Goal: Transaction & Acquisition: Purchase product/service

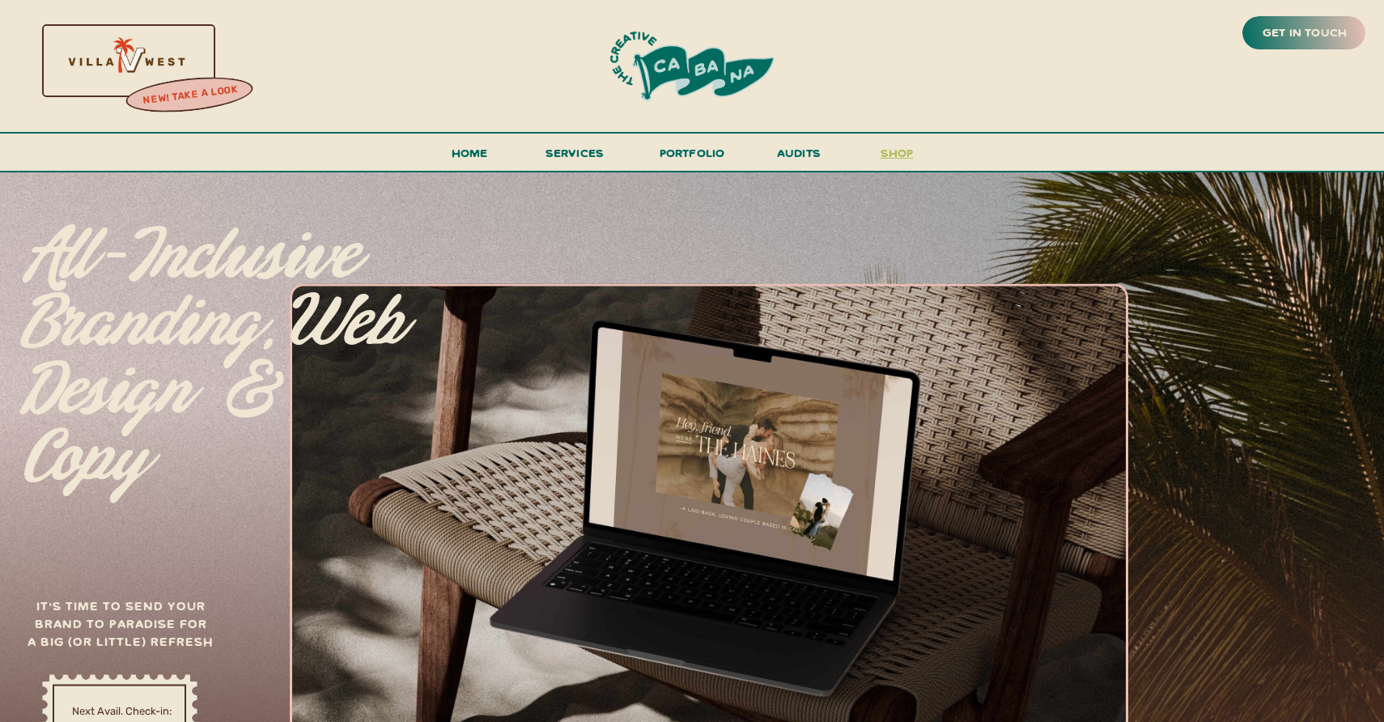
click at [897, 150] on h3 "shop" at bounding box center [897, 156] width 78 height 28
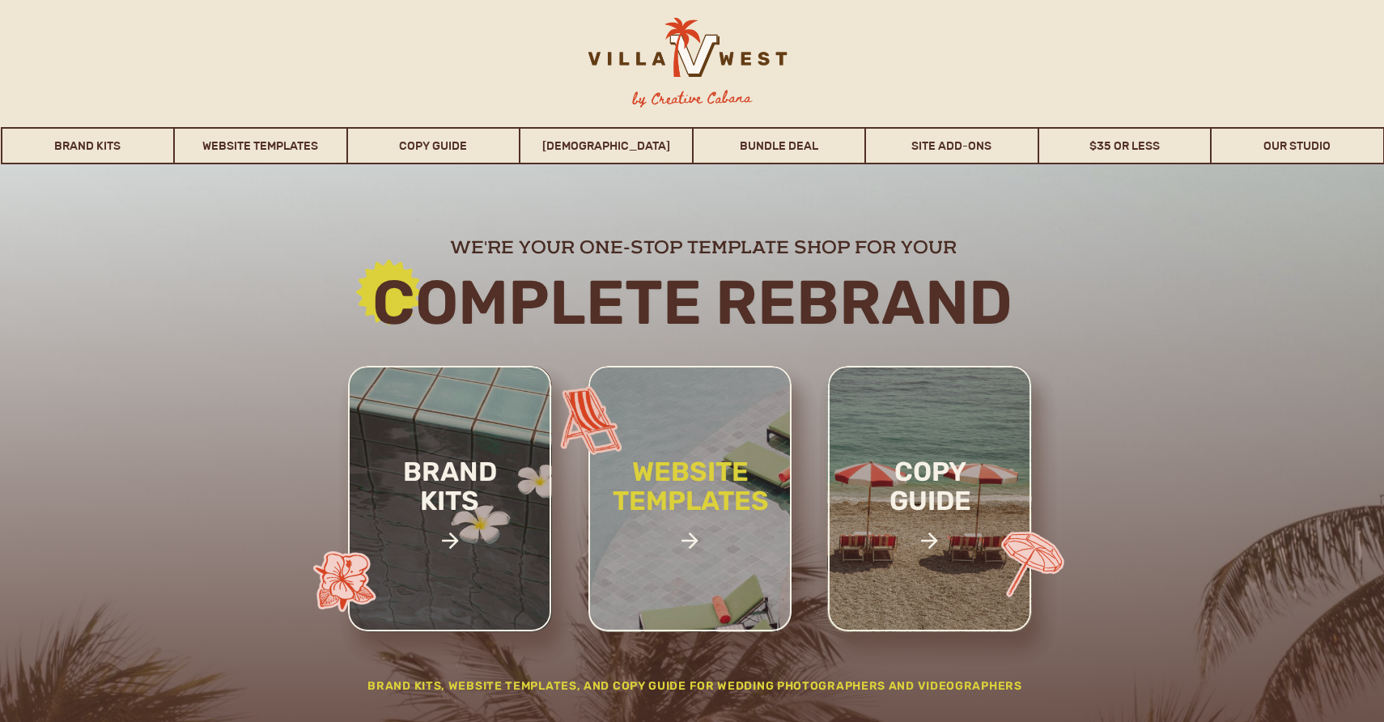
click at [698, 478] on h2 "website templates" at bounding box center [690, 503] width 212 height 93
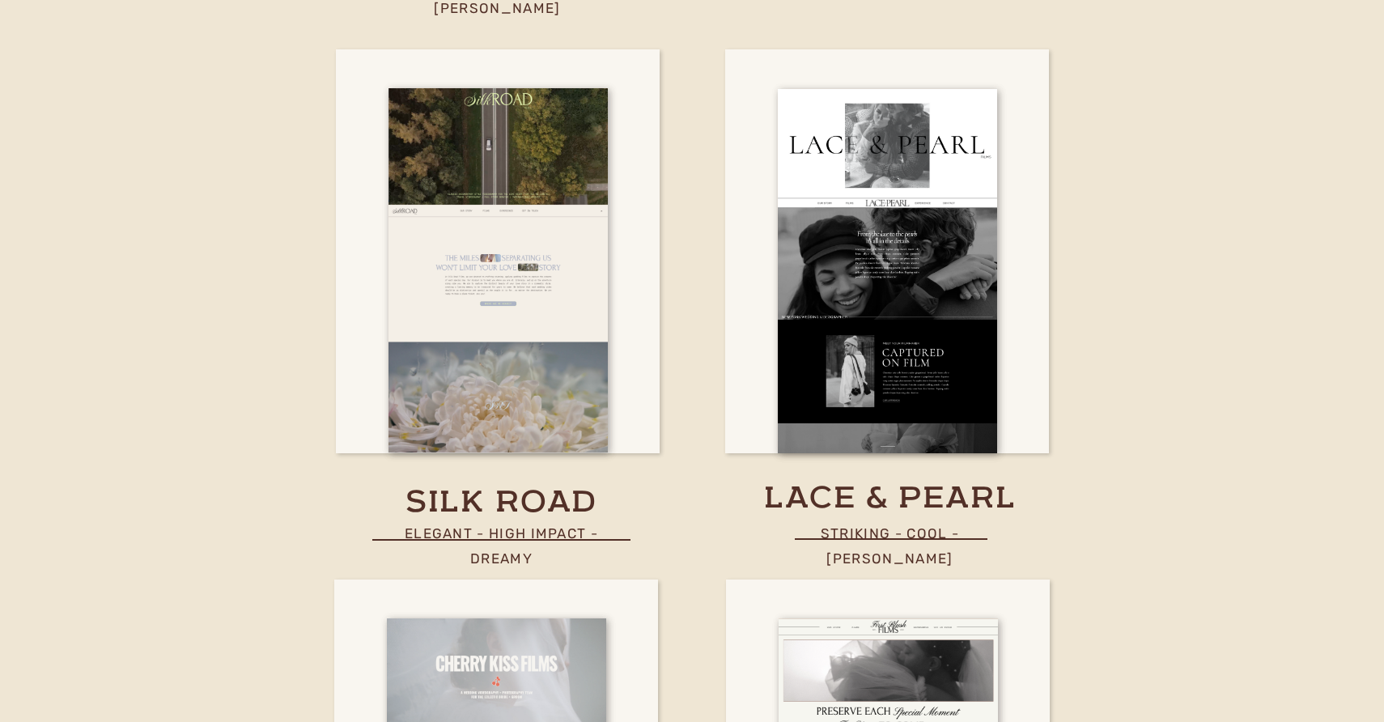
scroll to position [6438, 0]
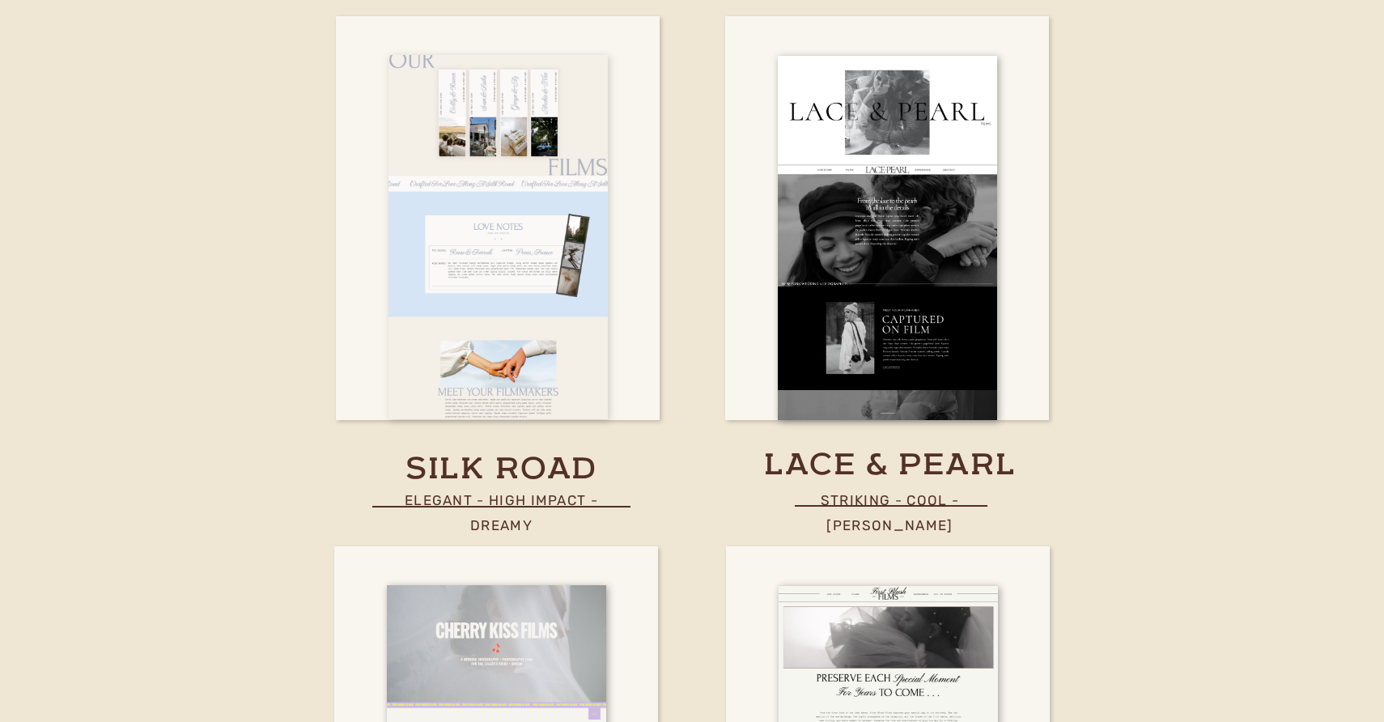
click at [515, 346] on div at bounding box center [497, 237] width 219 height 364
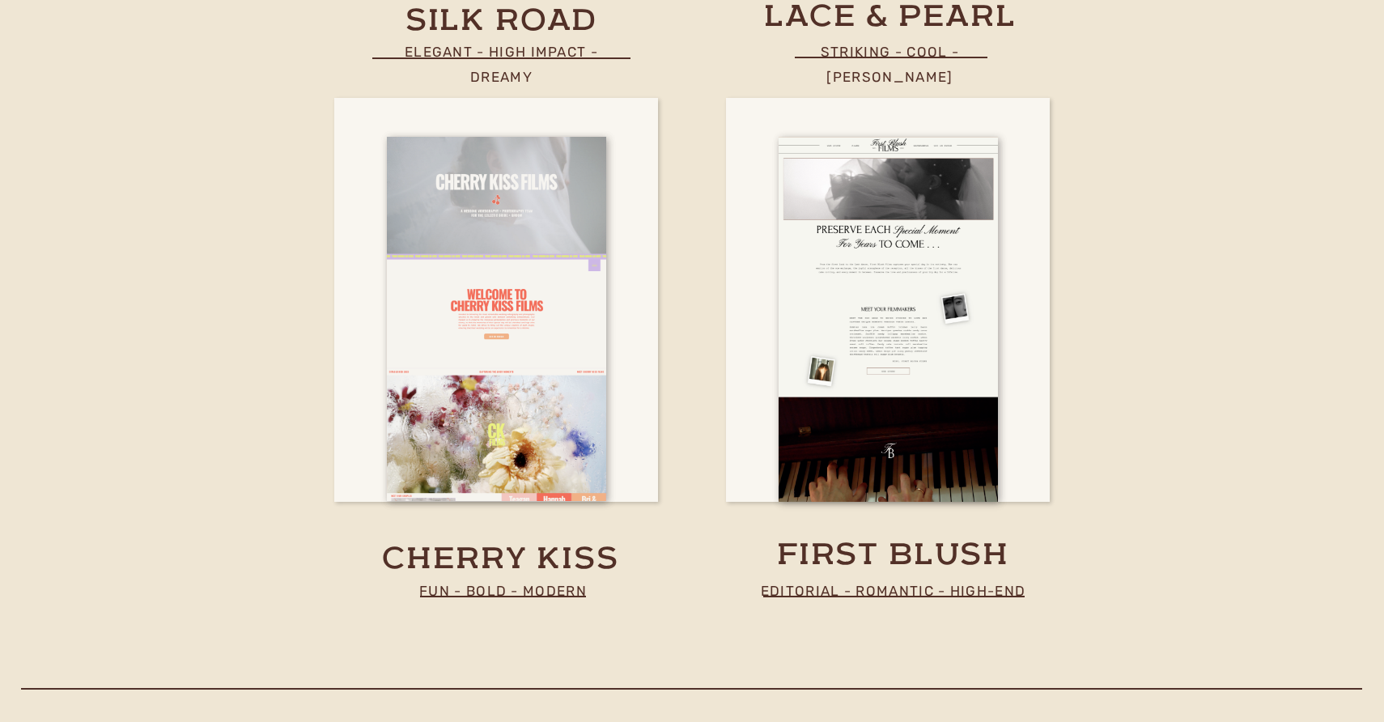
scroll to position [6912, 0]
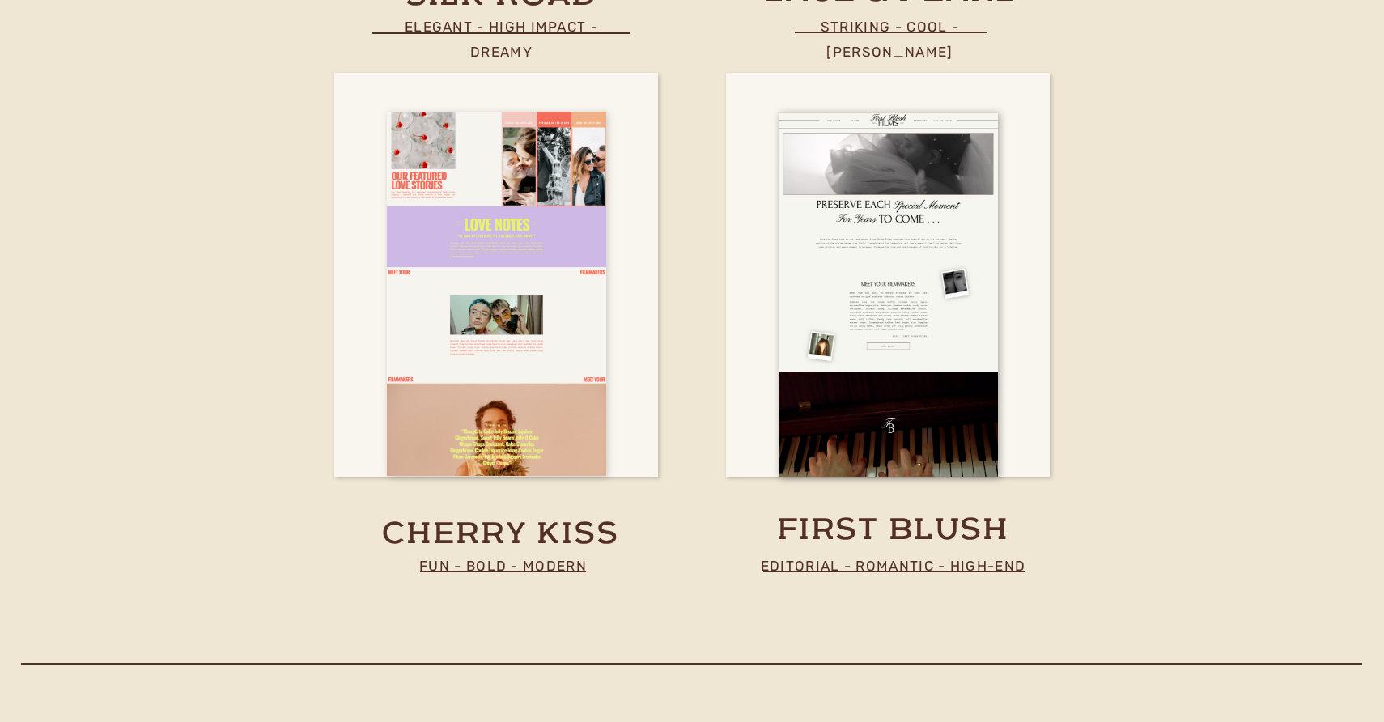
click at [544, 378] on div at bounding box center [496, 294] width 219 height 364
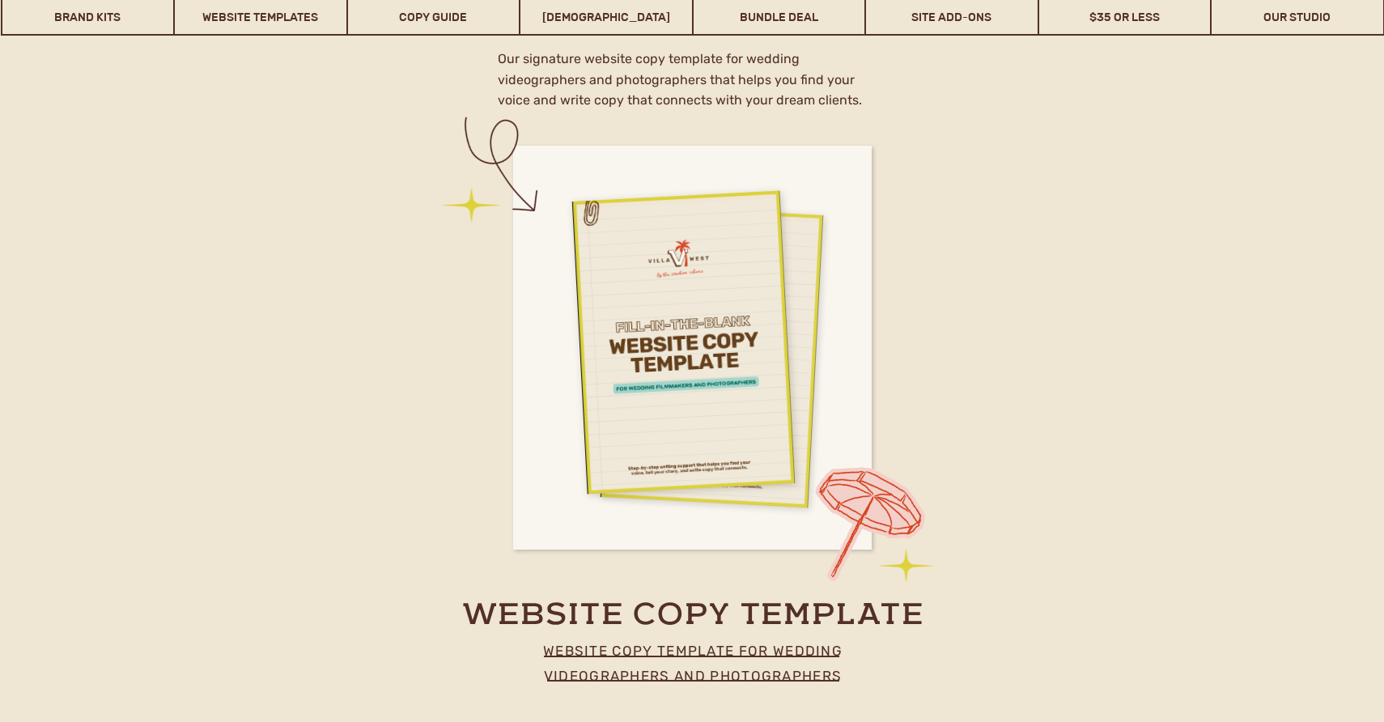
scroll to position [7680, 0]
click at [818, 410] on div at bounding box center [692, 349] width 358 height 404
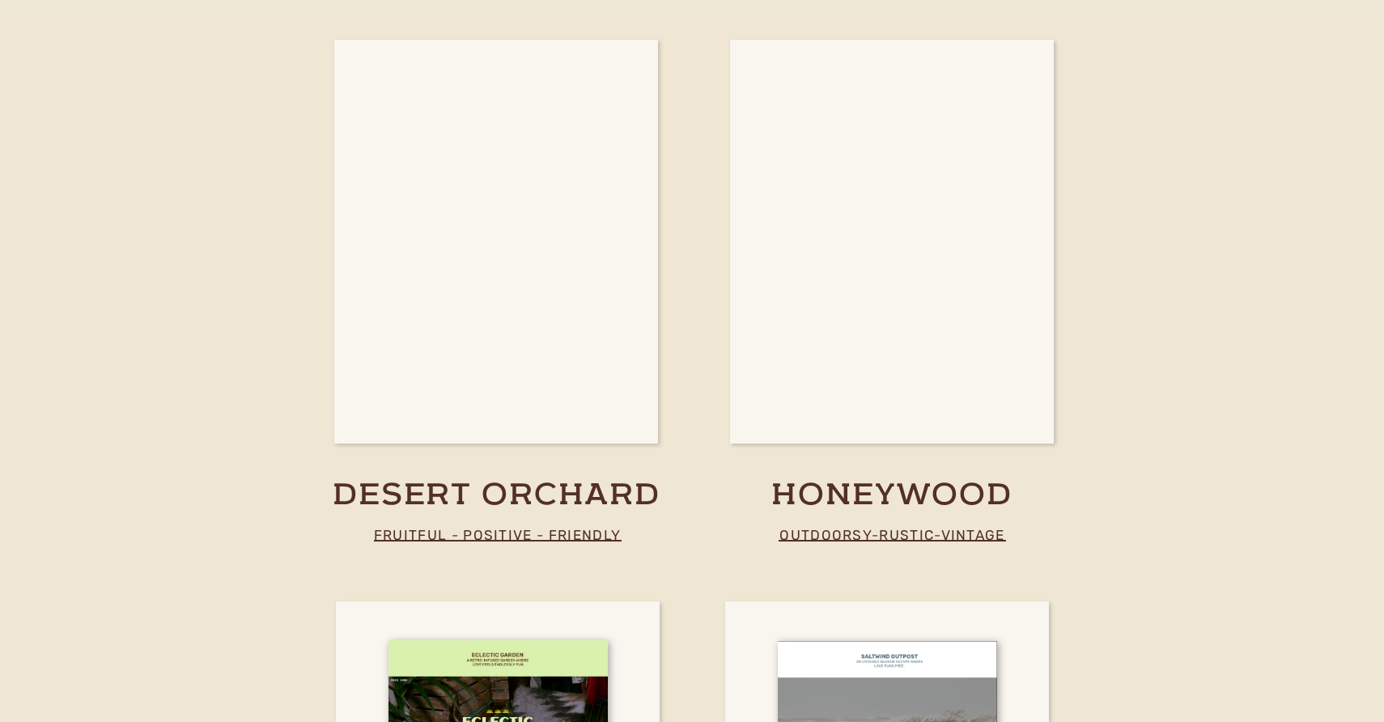
scroll to position [3828, 0]
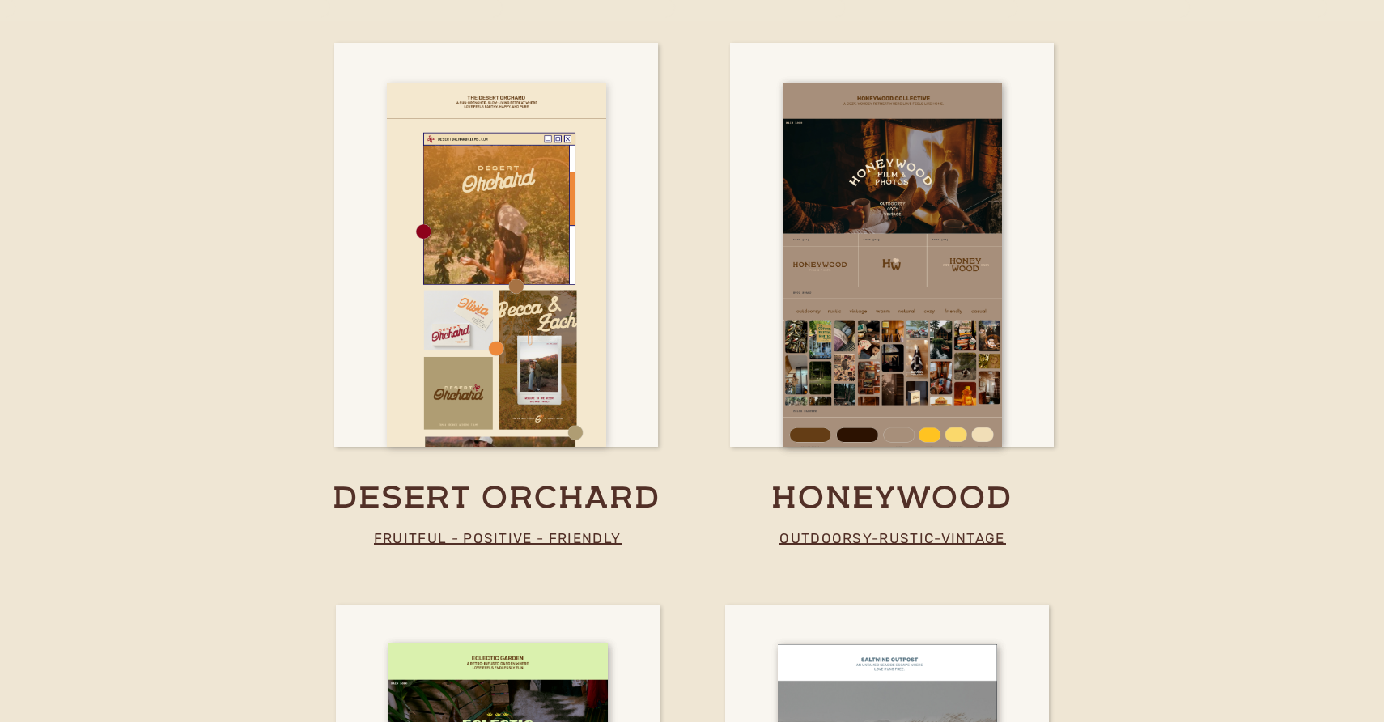
click at [524, 376] on div at bounding box center [496, 265] width 219 height 364
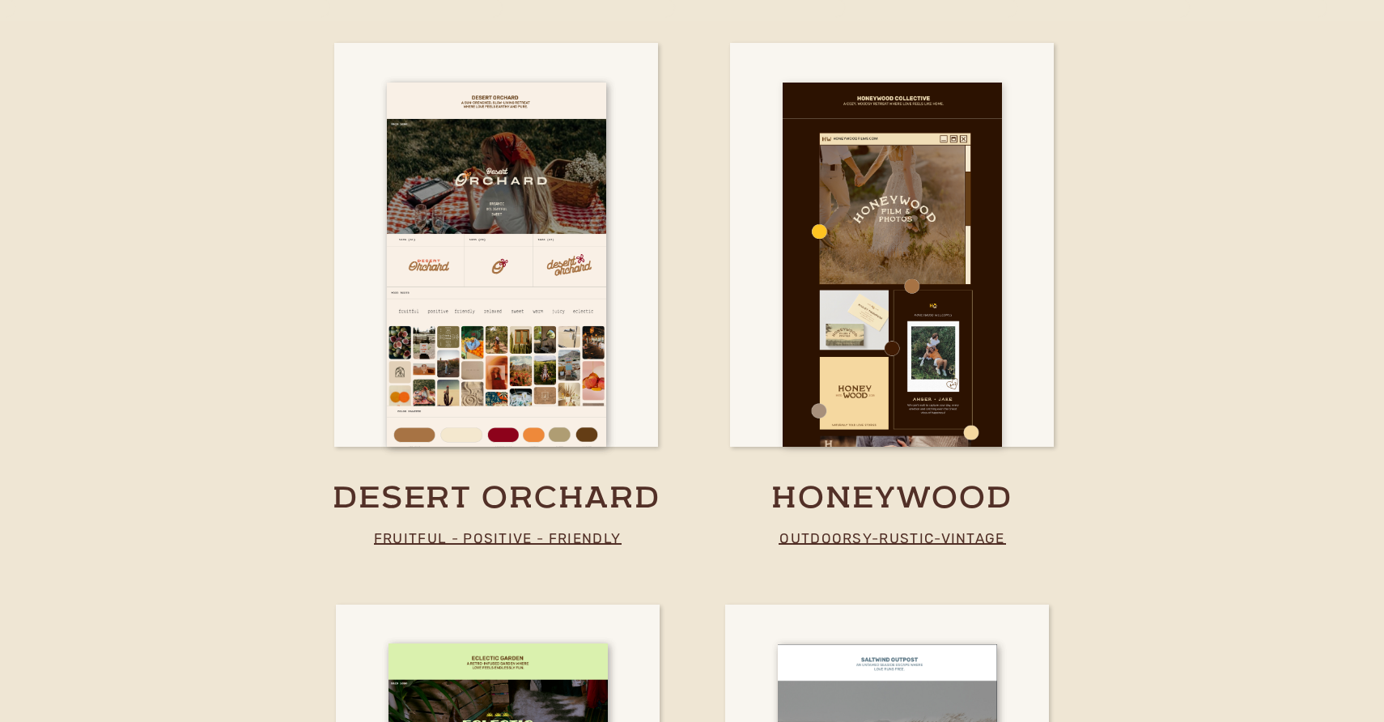
click at [931, 434] on div at bounding box center [892, 265] width 219 height 364
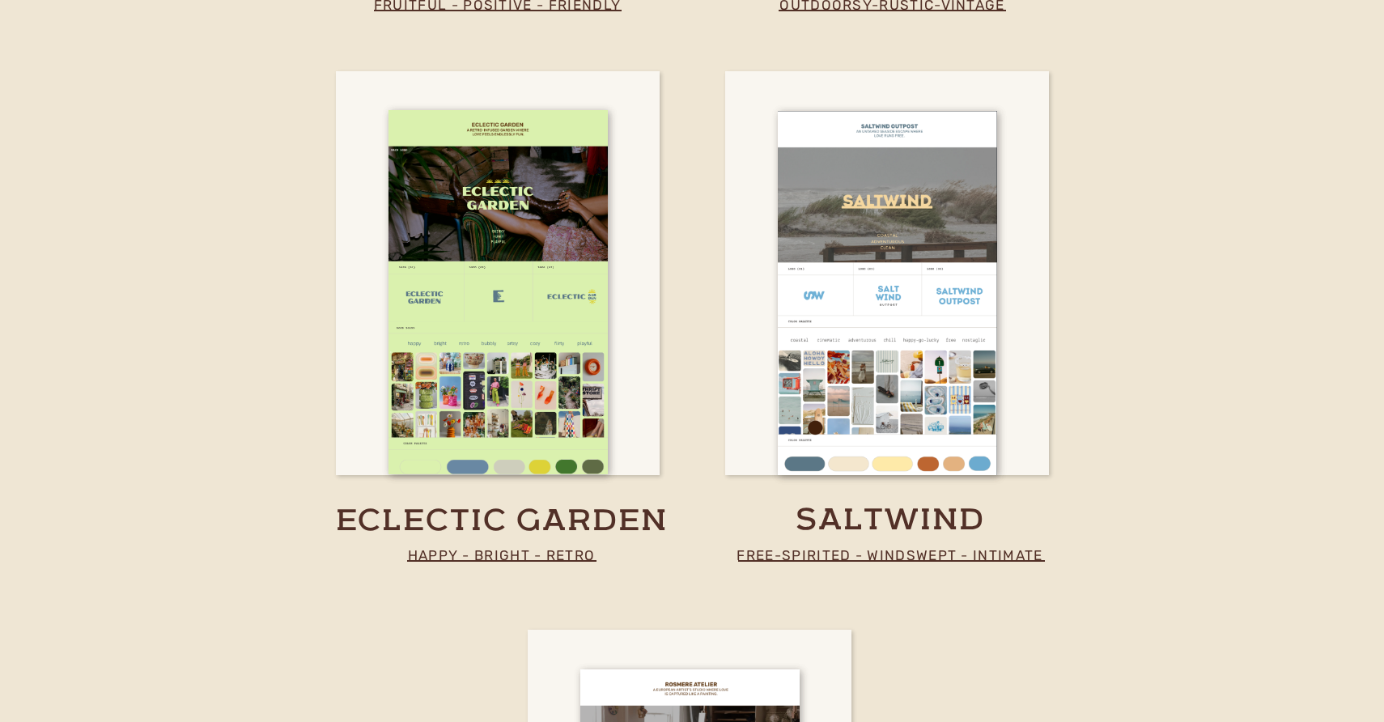
scroll to position [4363, 0]
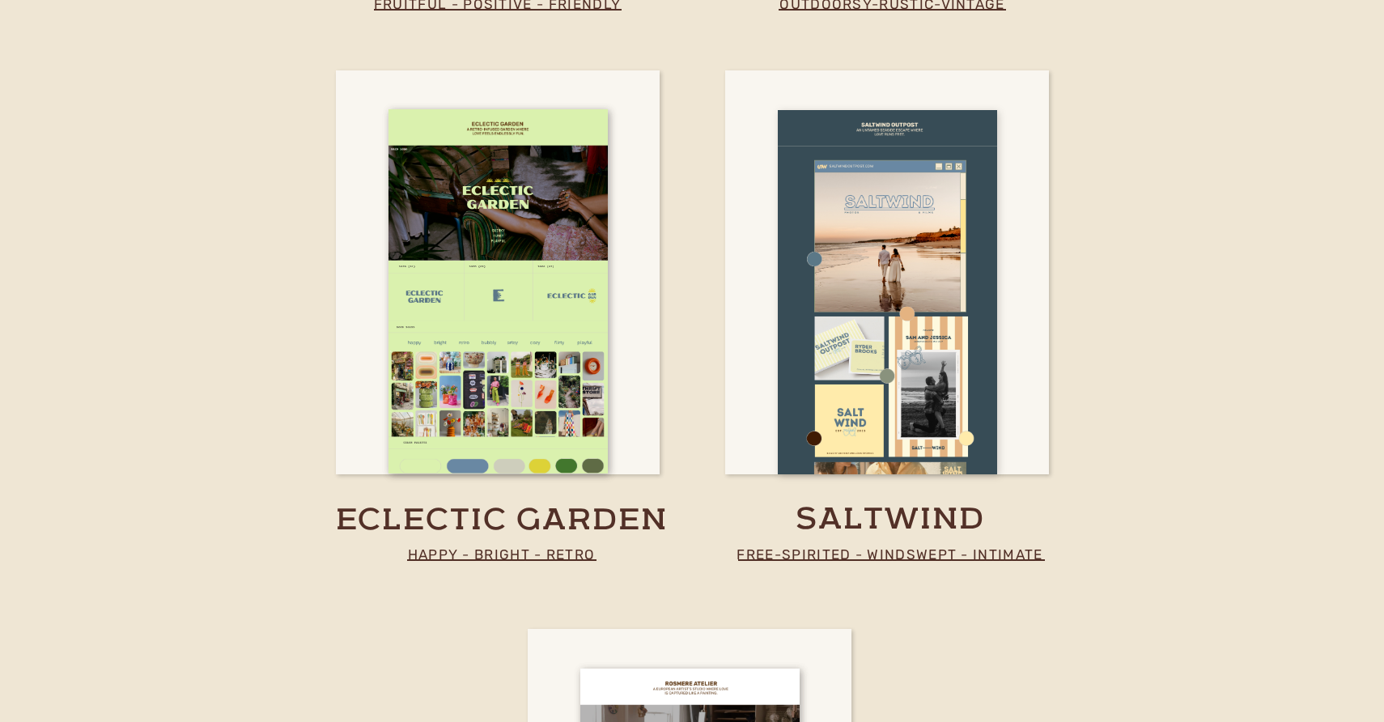
click at [796, 364] on div at bounding box center [887, 292] width 219 height 364
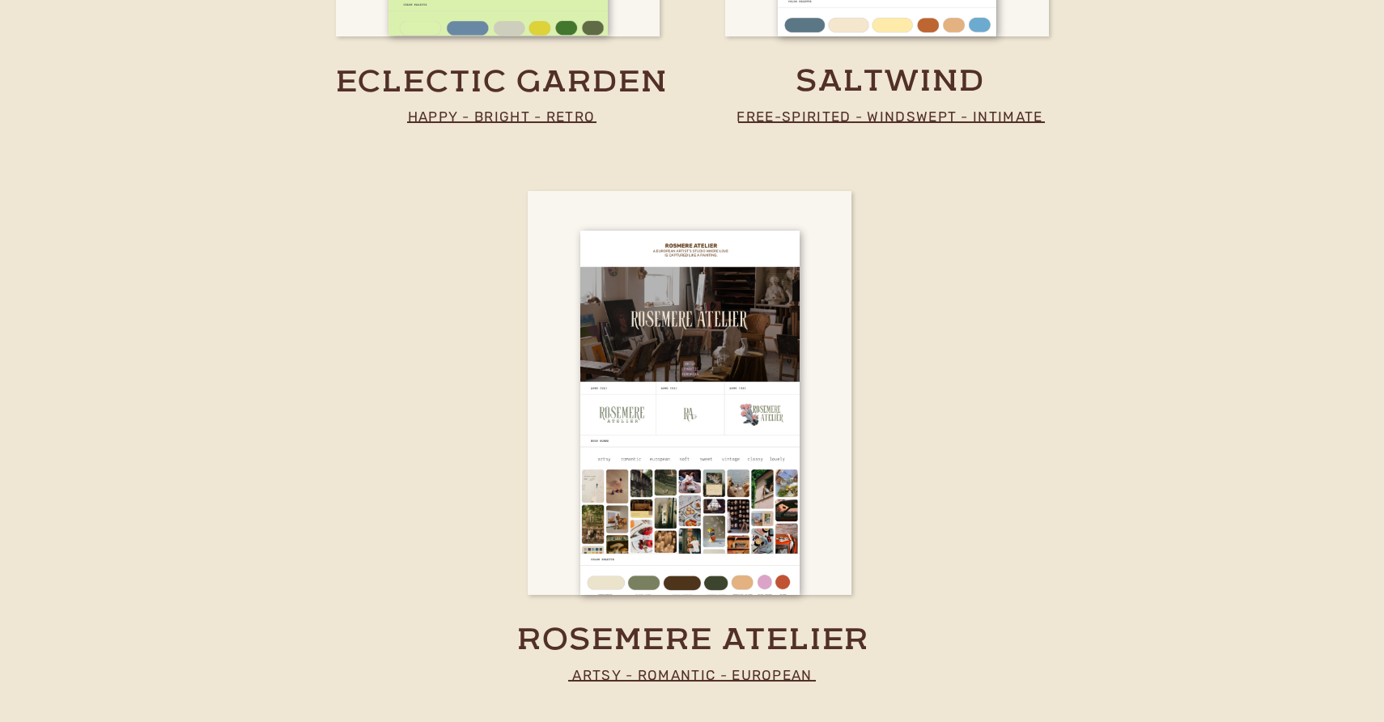
scroll to position [4847, 0]
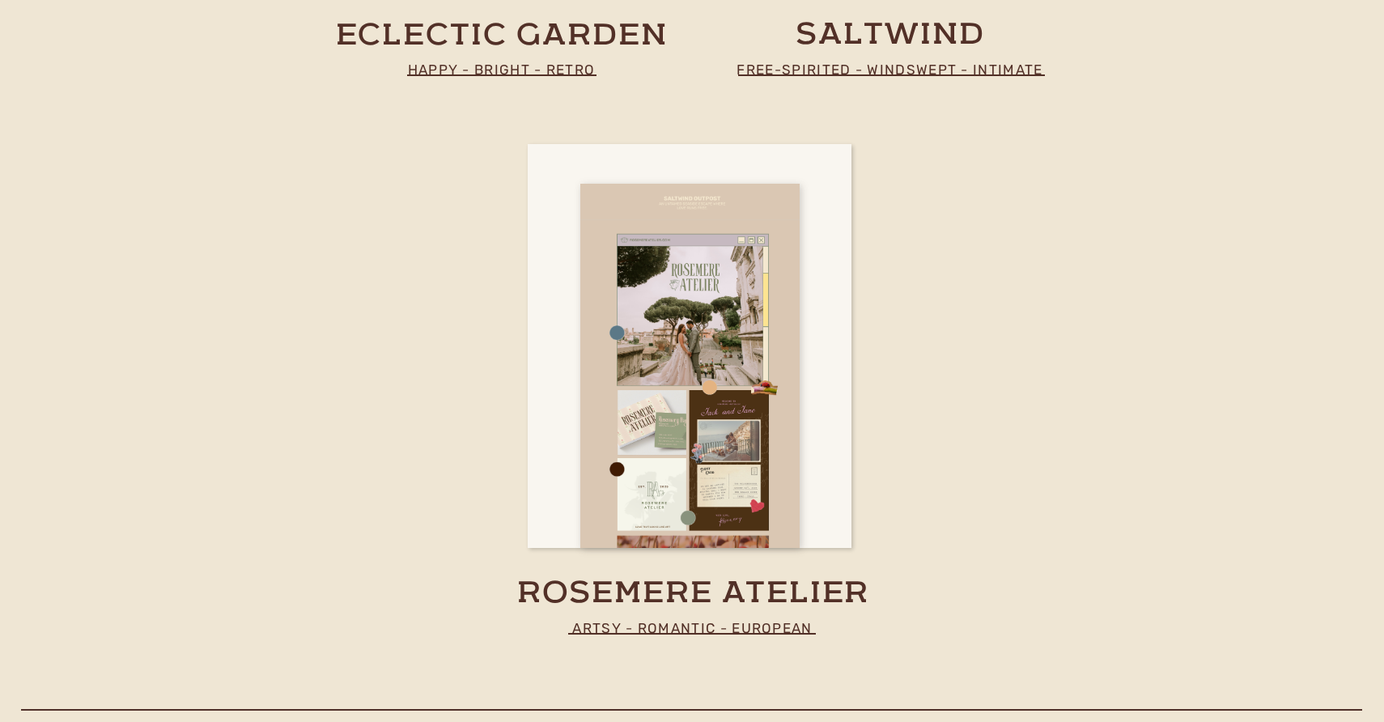
click at [689, 458] on div at bounding box center [689, 366] width 219 height 364
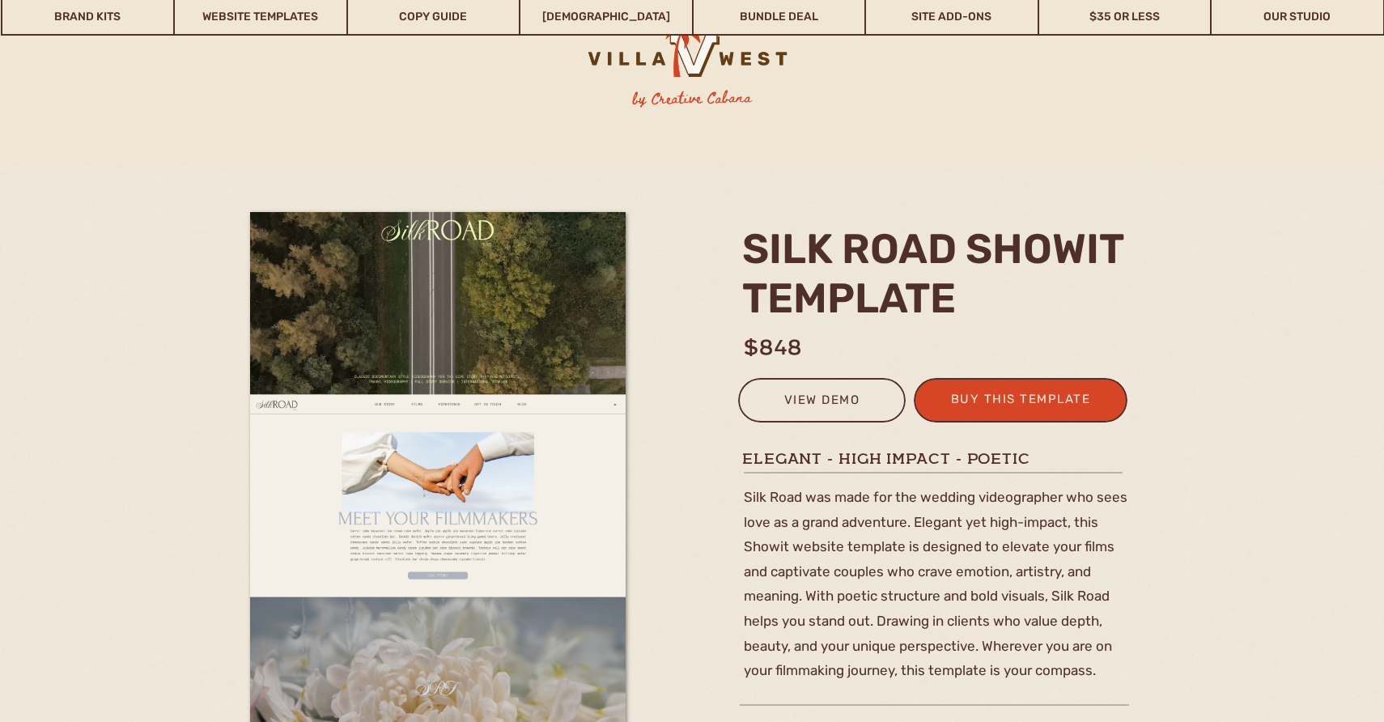
scroll to position [265, 0]
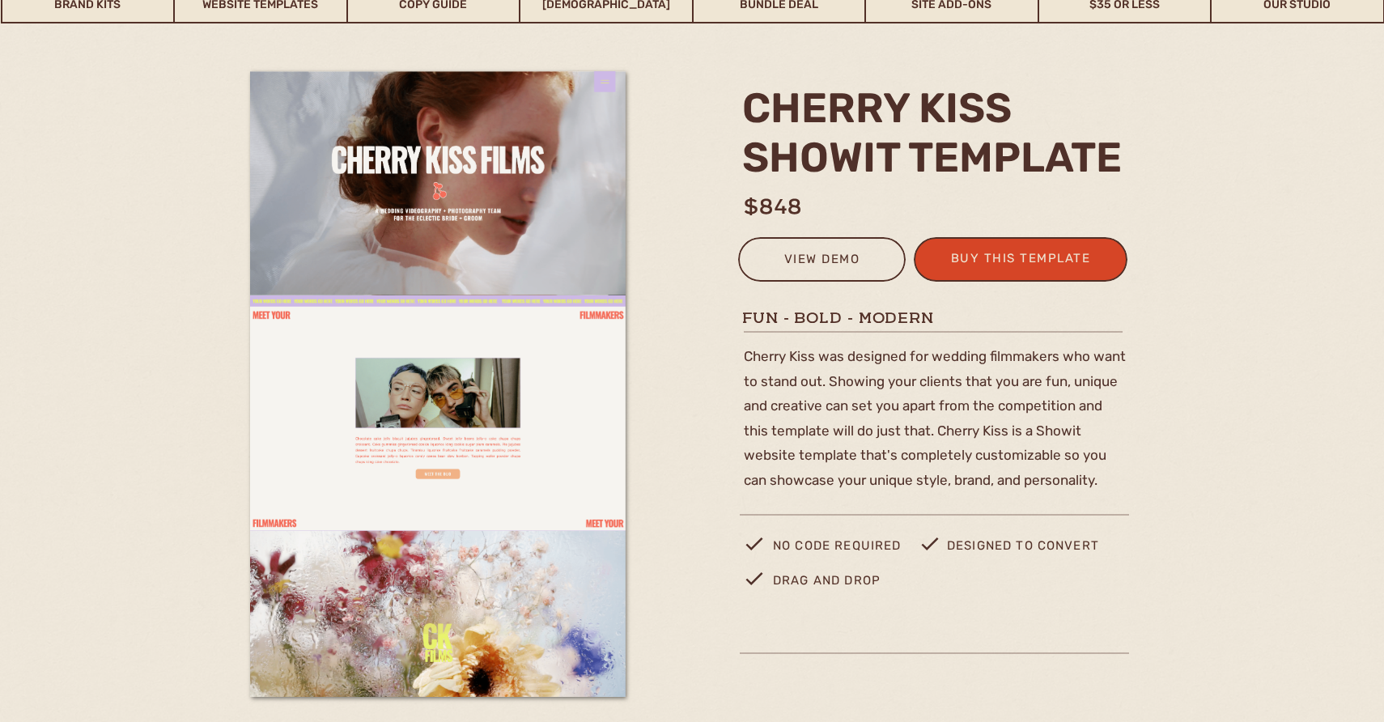
scroll to position [149, 0]
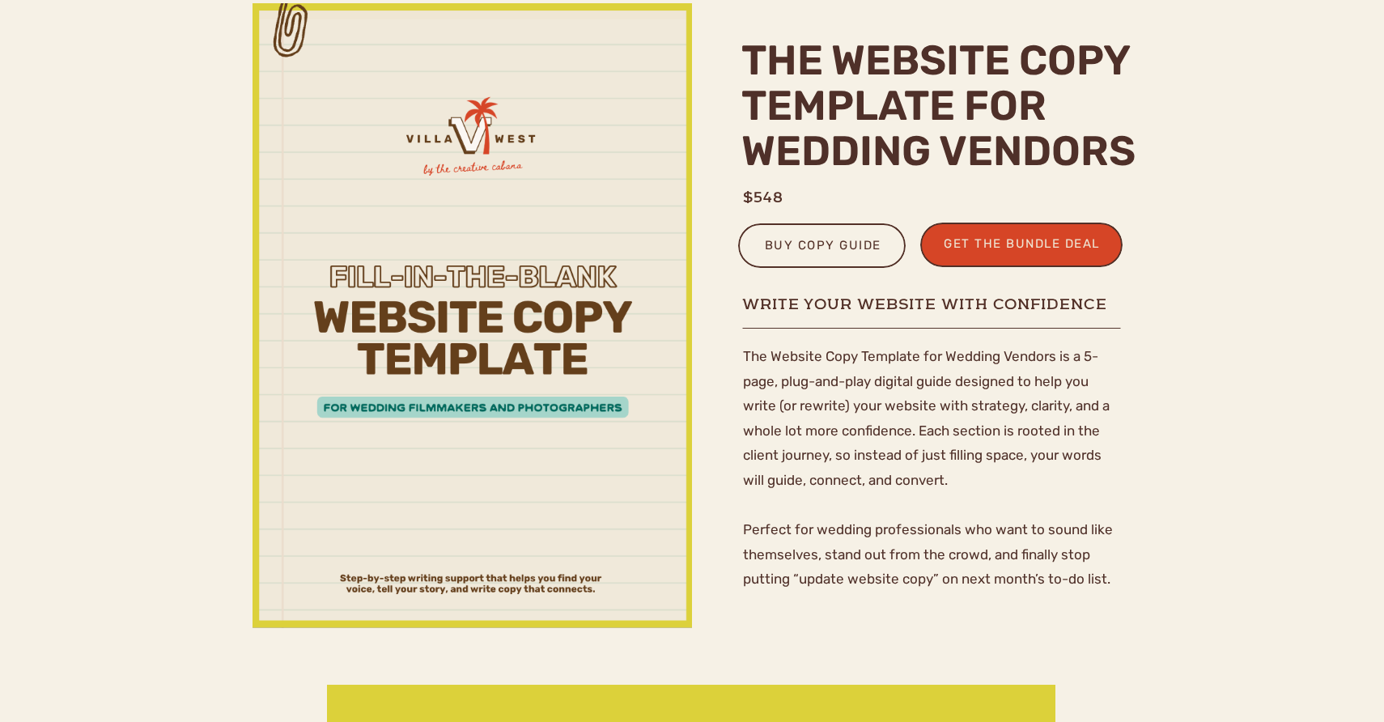
scroll to position [231, 0]
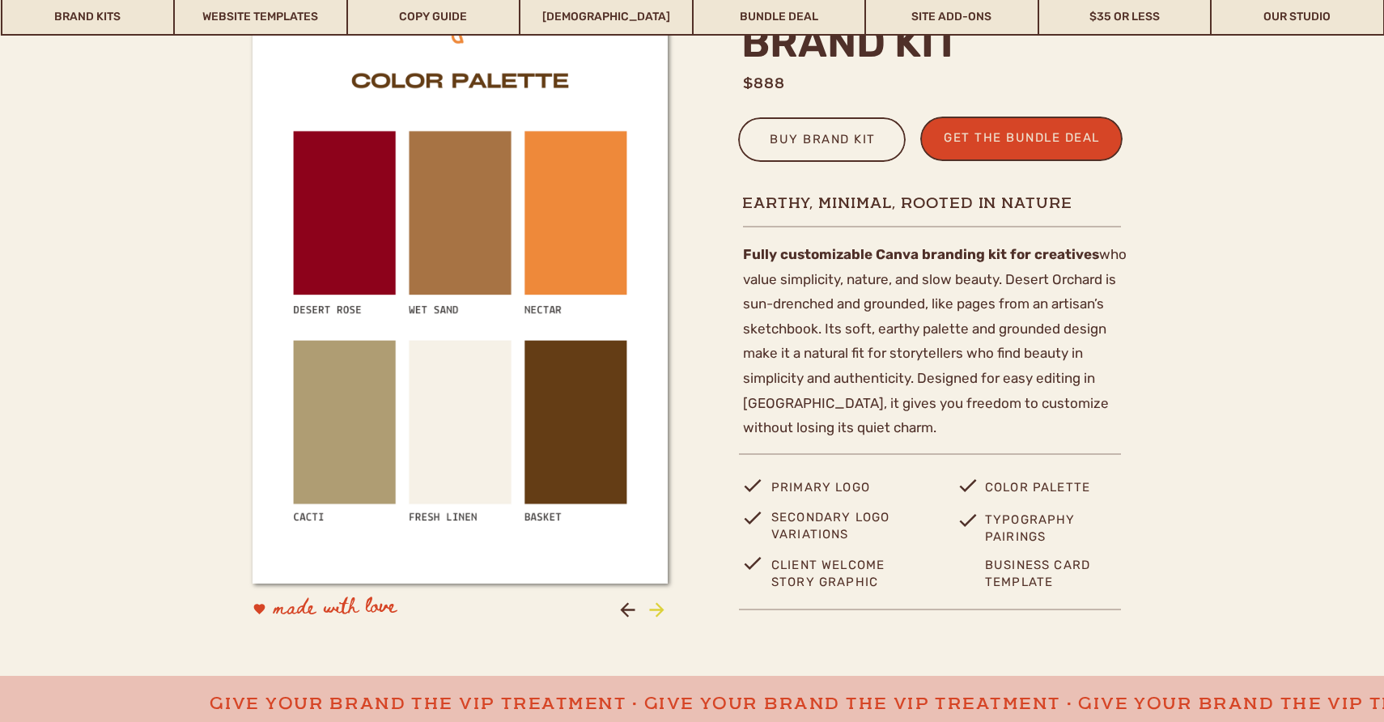
scroll to position [540, 0]
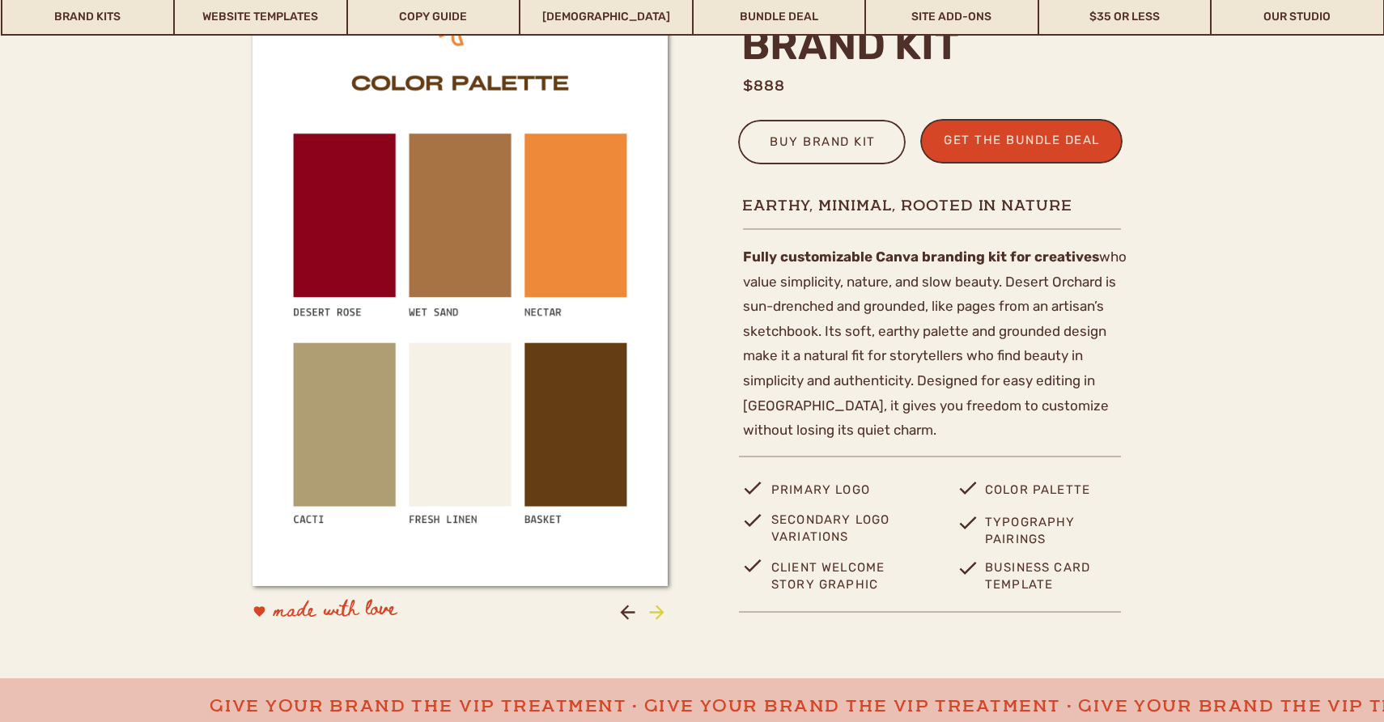
click at [654, 609] on icon at bounding box center [657, 612] width 22 height 22
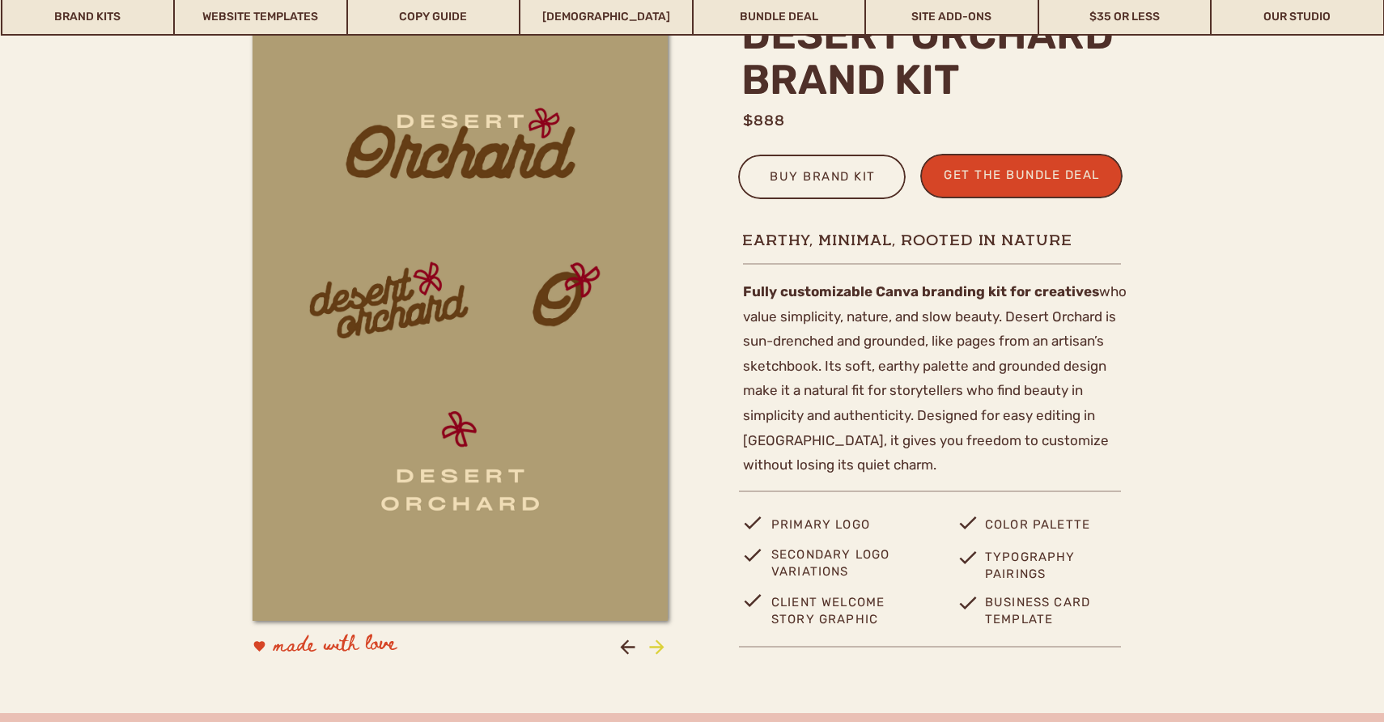
scroll to position [492, 0]
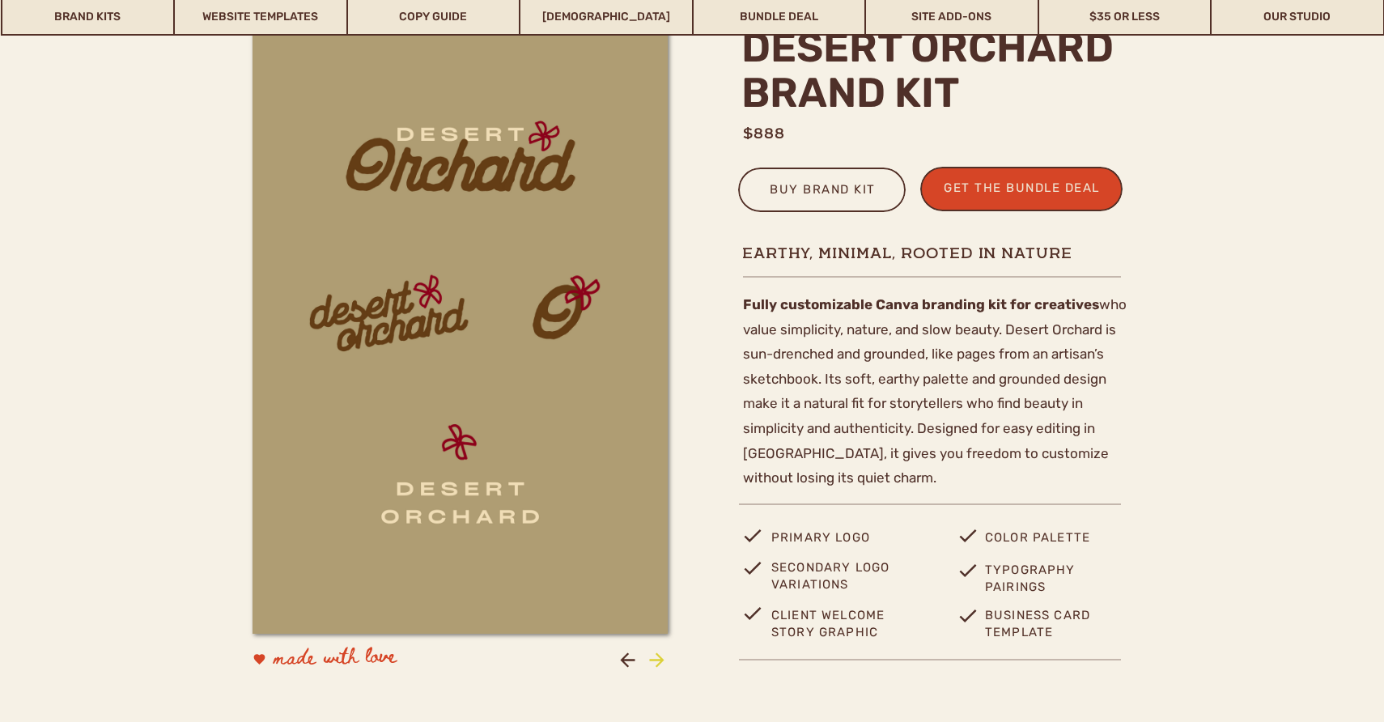
click at [658, 659] on icon at bounding box center [657, 660] width 22 height 22
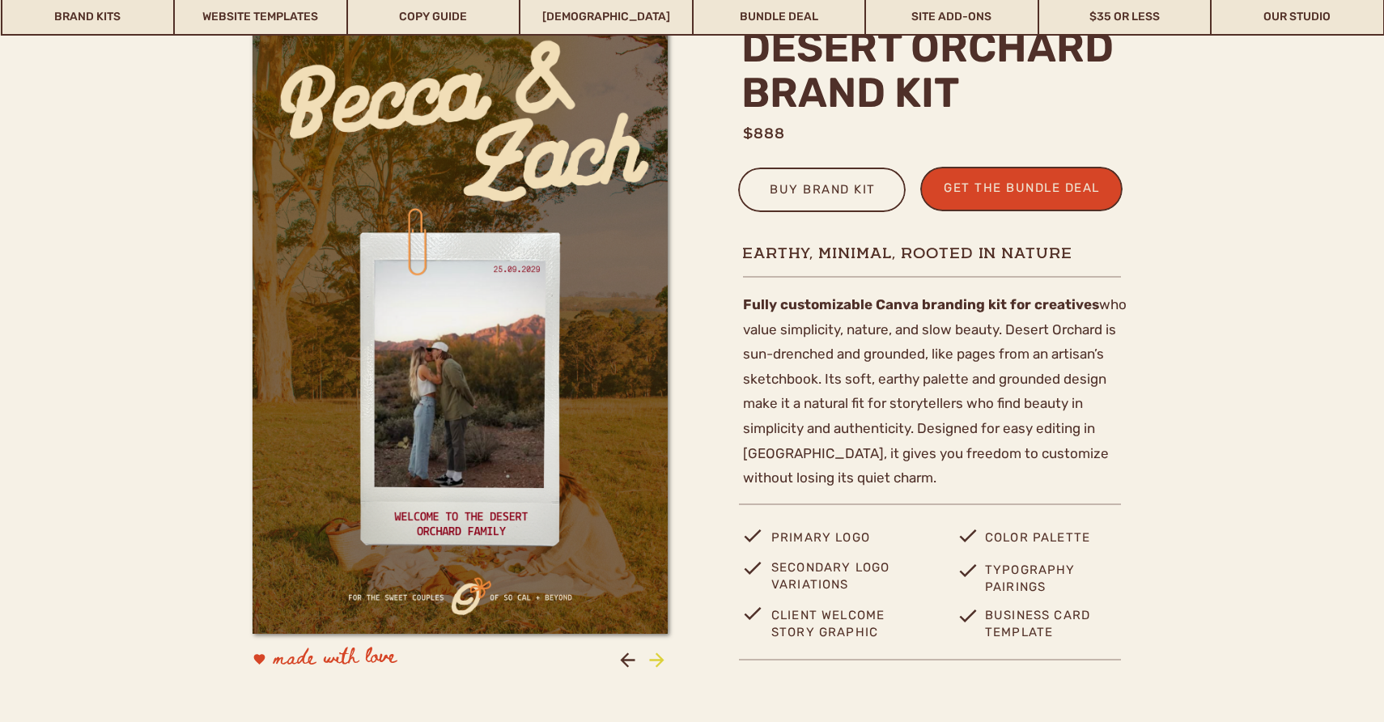
click at [658, 659] on icon at bounding box center [657, 660] width 22 height 22
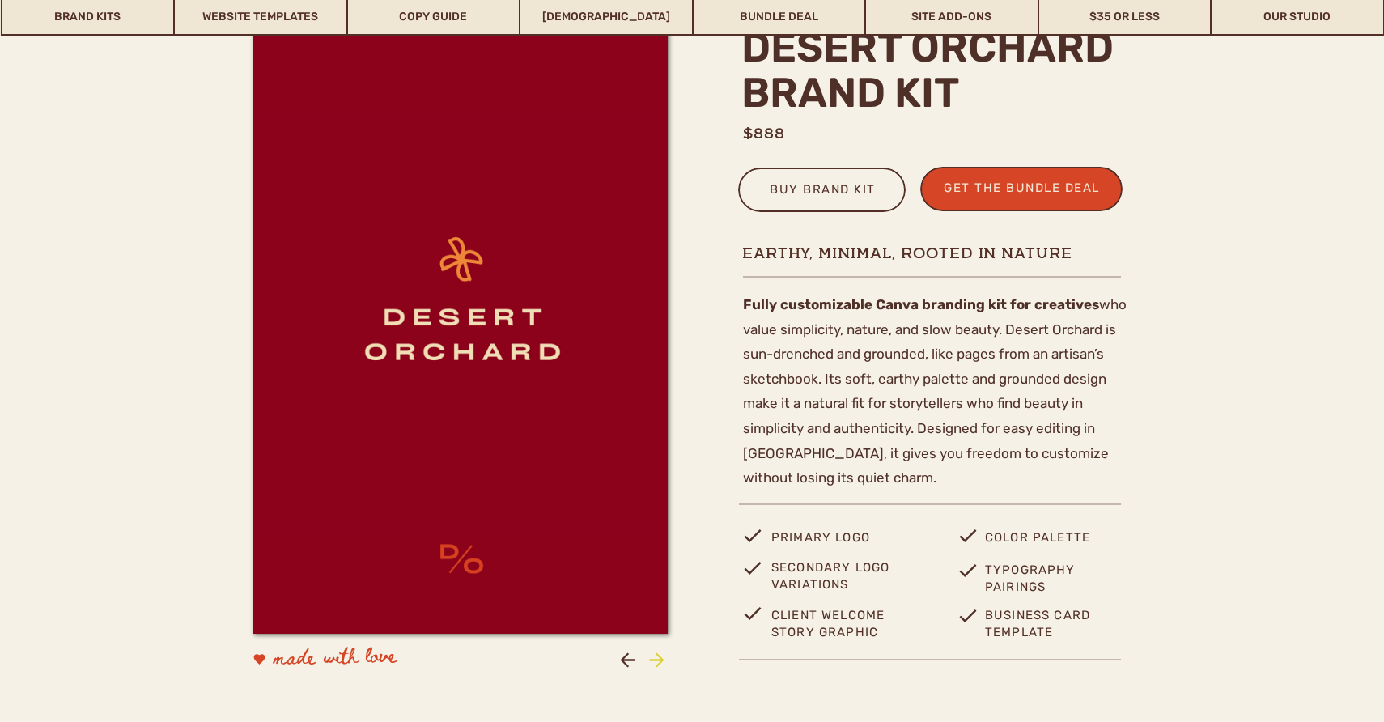
click at [658, 659] on icon at bounding box center [657, 660] width 22 height 22
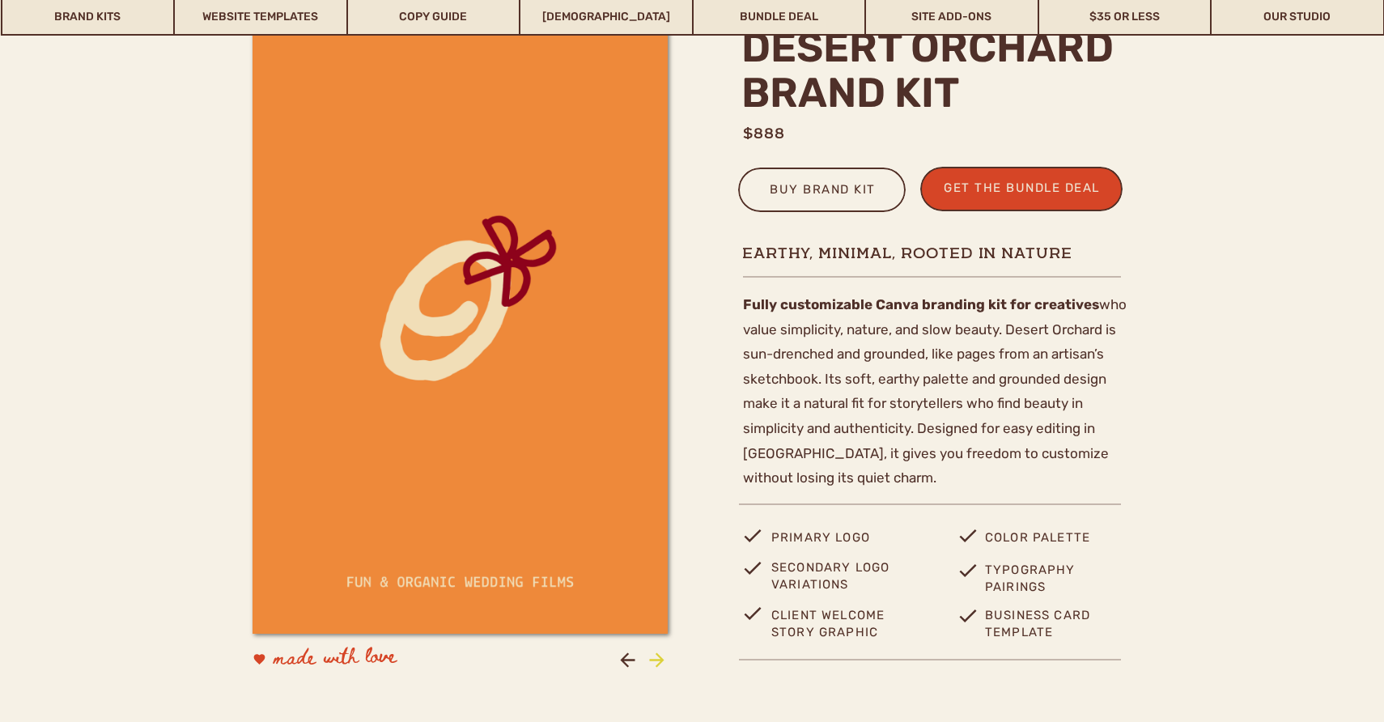
click at [658, 659] on icon at bounding box center [657, 660] width 22 height 22
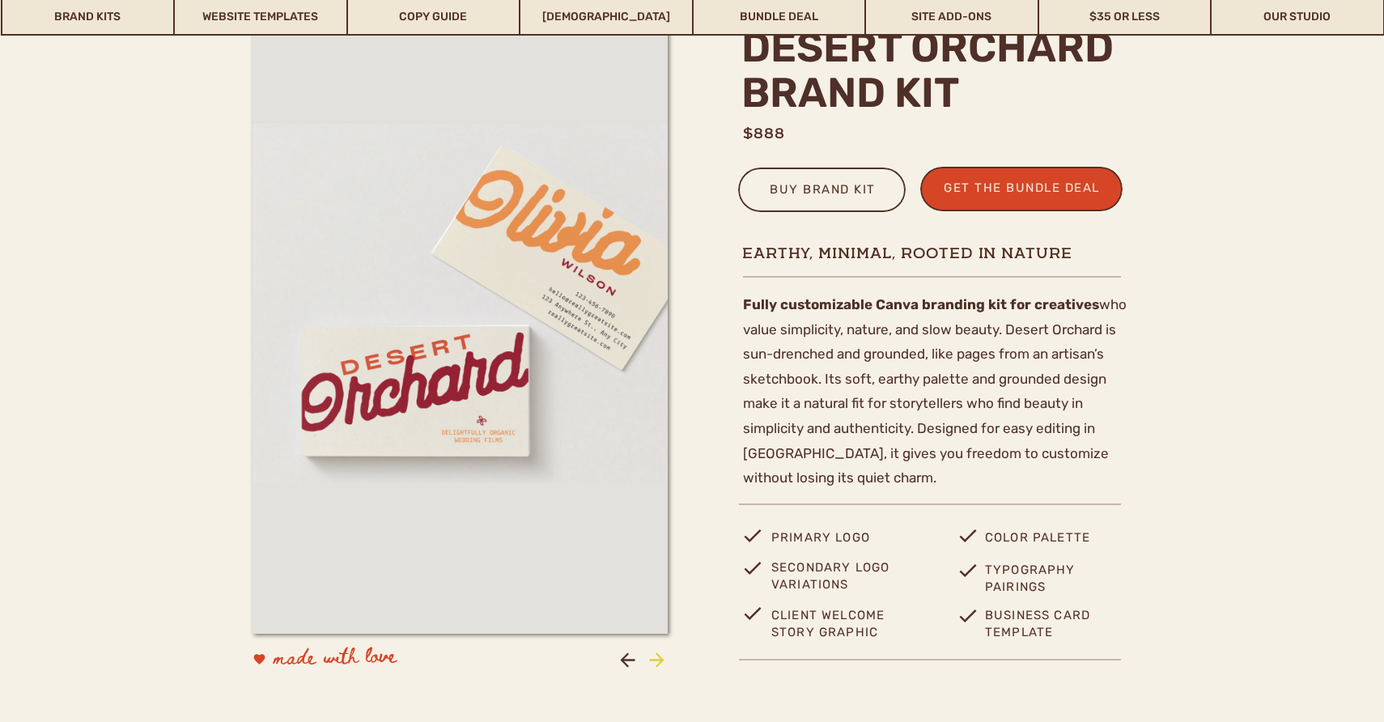
click at [658, 659] on icon at bounding box center [657, 660] width 22 height 22
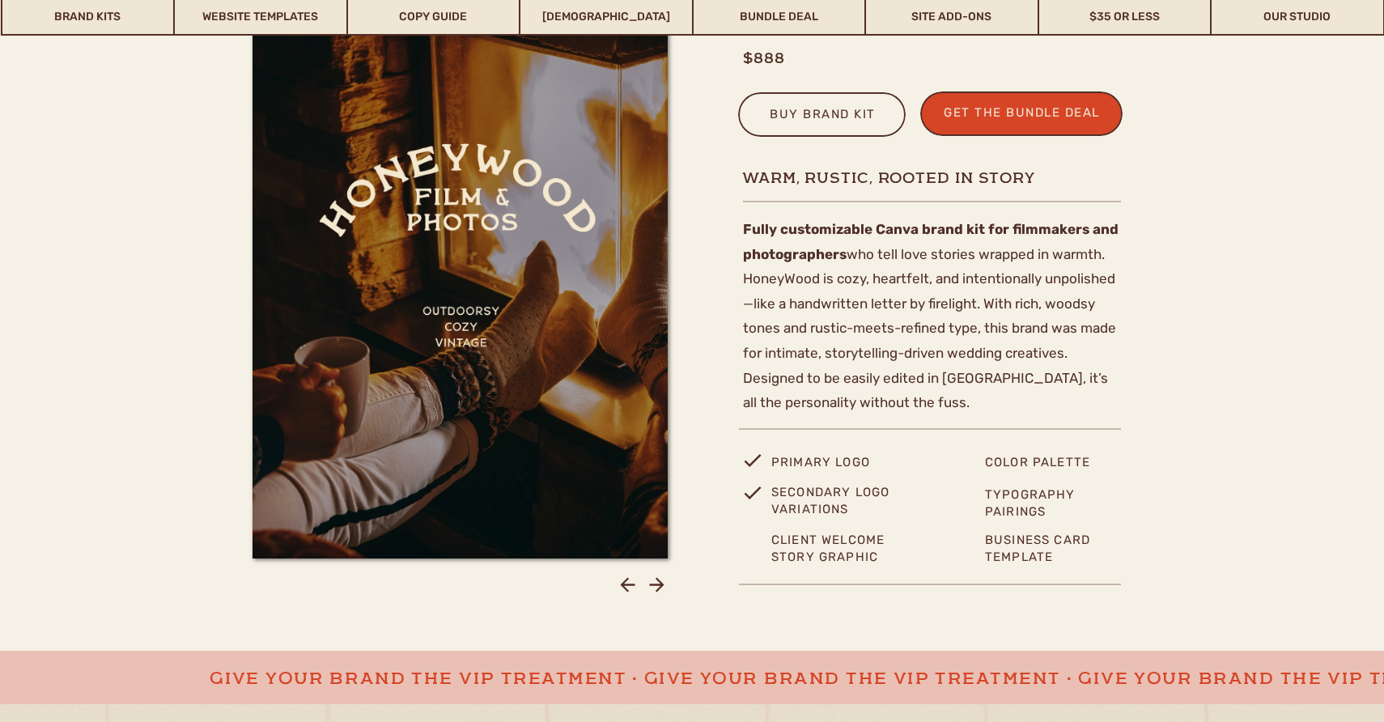
scroll to position [591, 0]
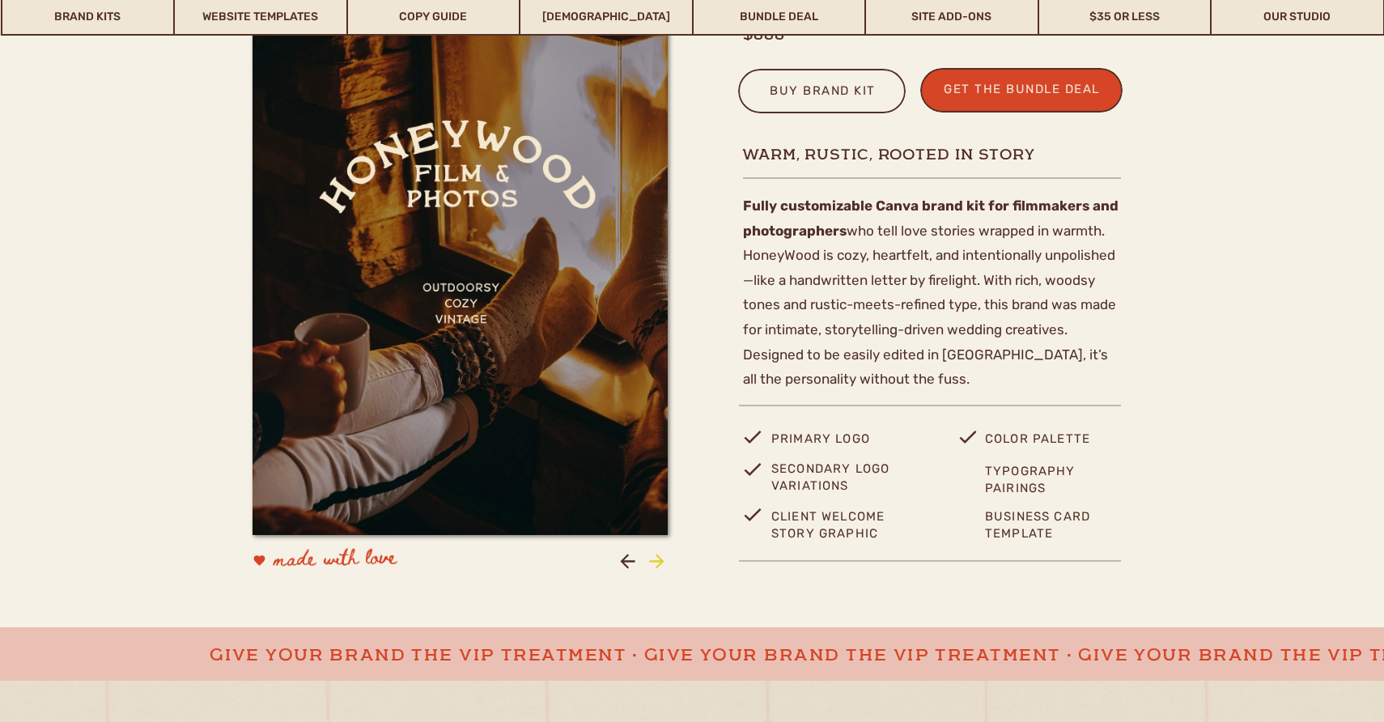
click at [654, 561] on icon at bounding box center [656, 561] width 15 height 15
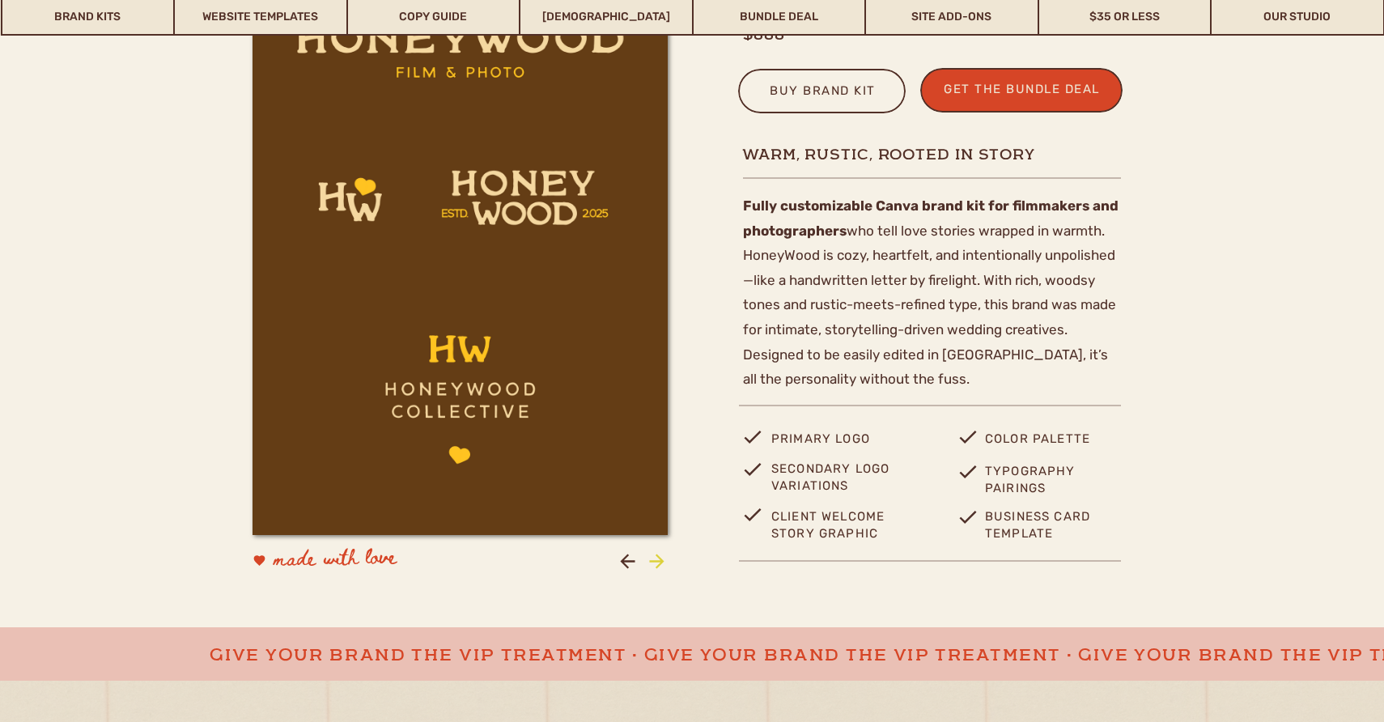
click at [652, 558] on icon at bounding box center [657, 561] width 22 height 22
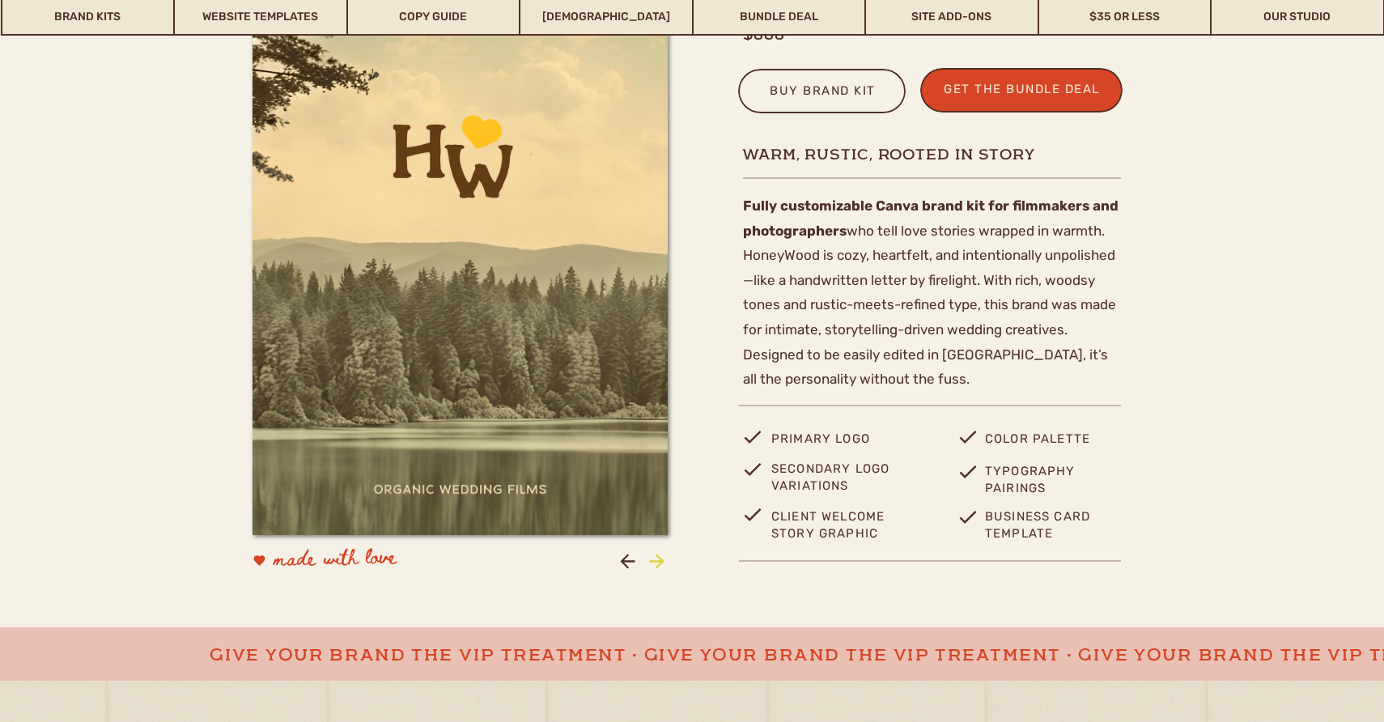
click at [652, 558] on icon at bounding box center [657, 561] width 22 height 22
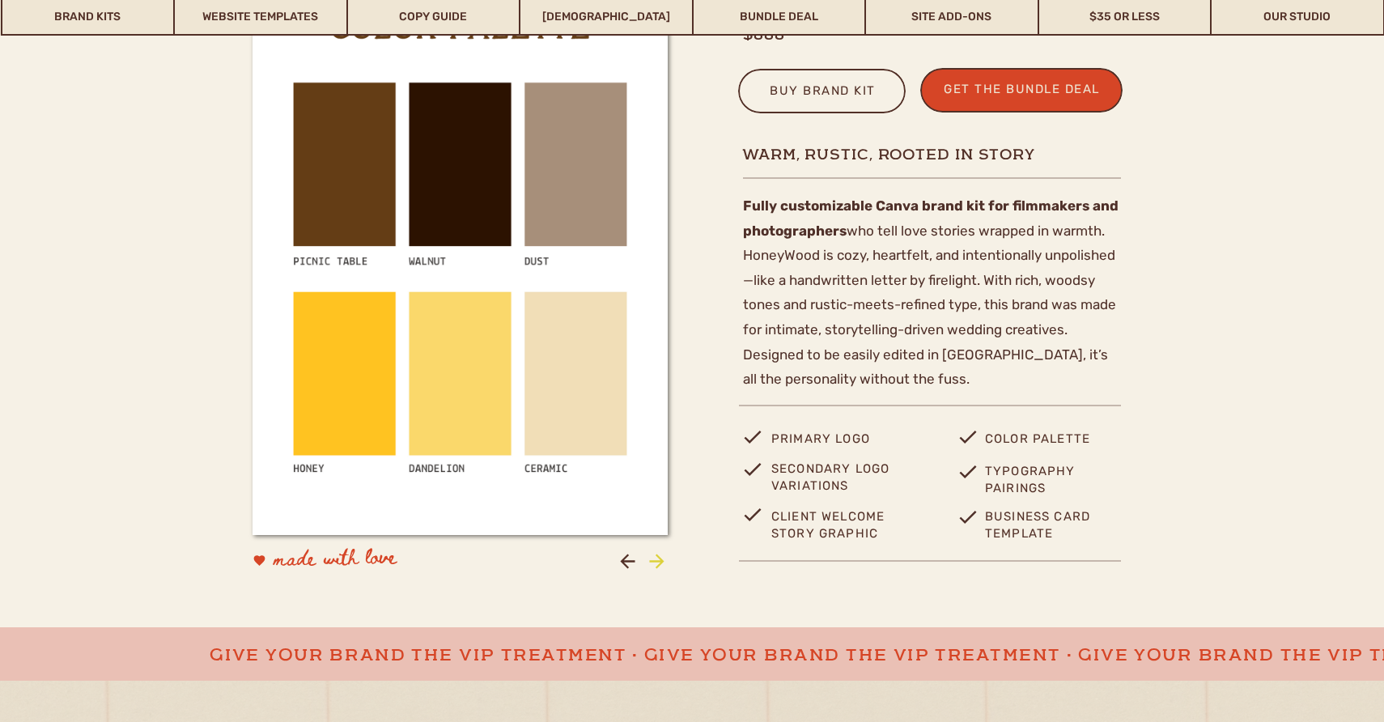
click at [652, 558] on icon at bounding box center [657, 561] width 22 height 22
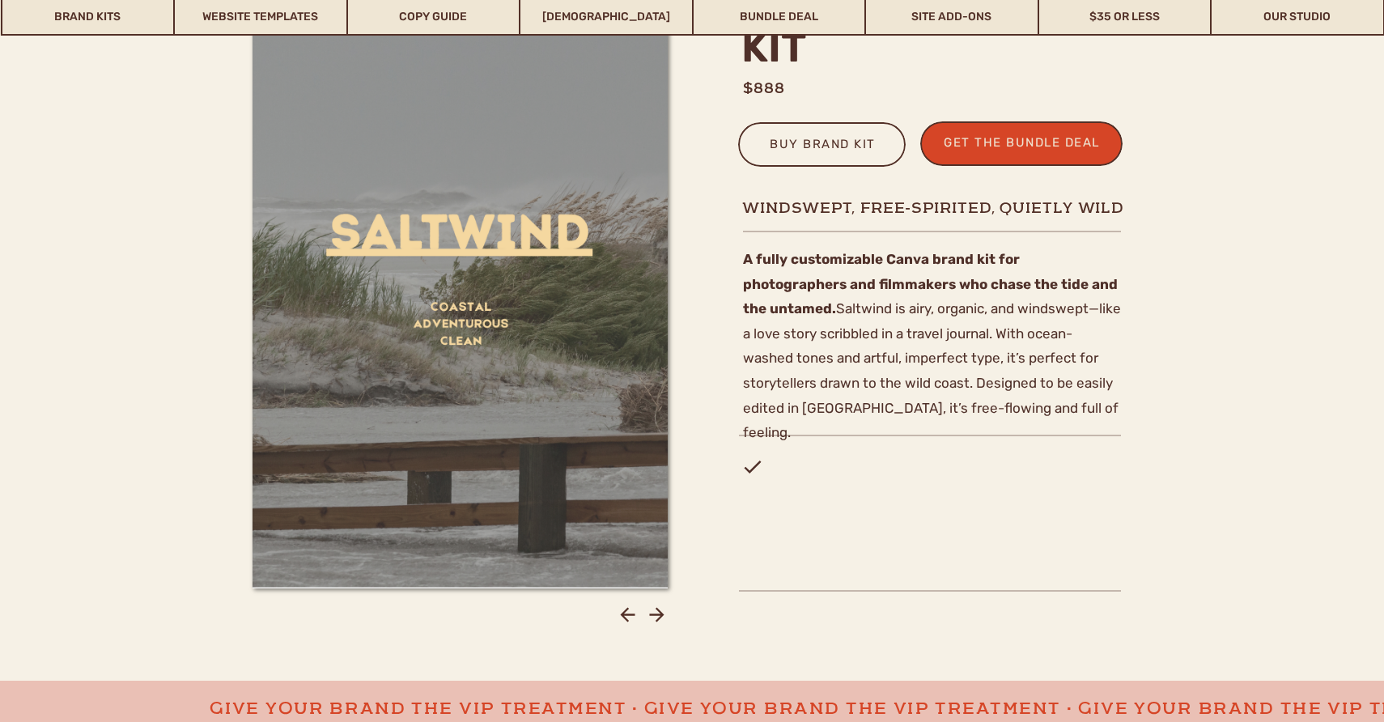
scroll to position [539, 0]
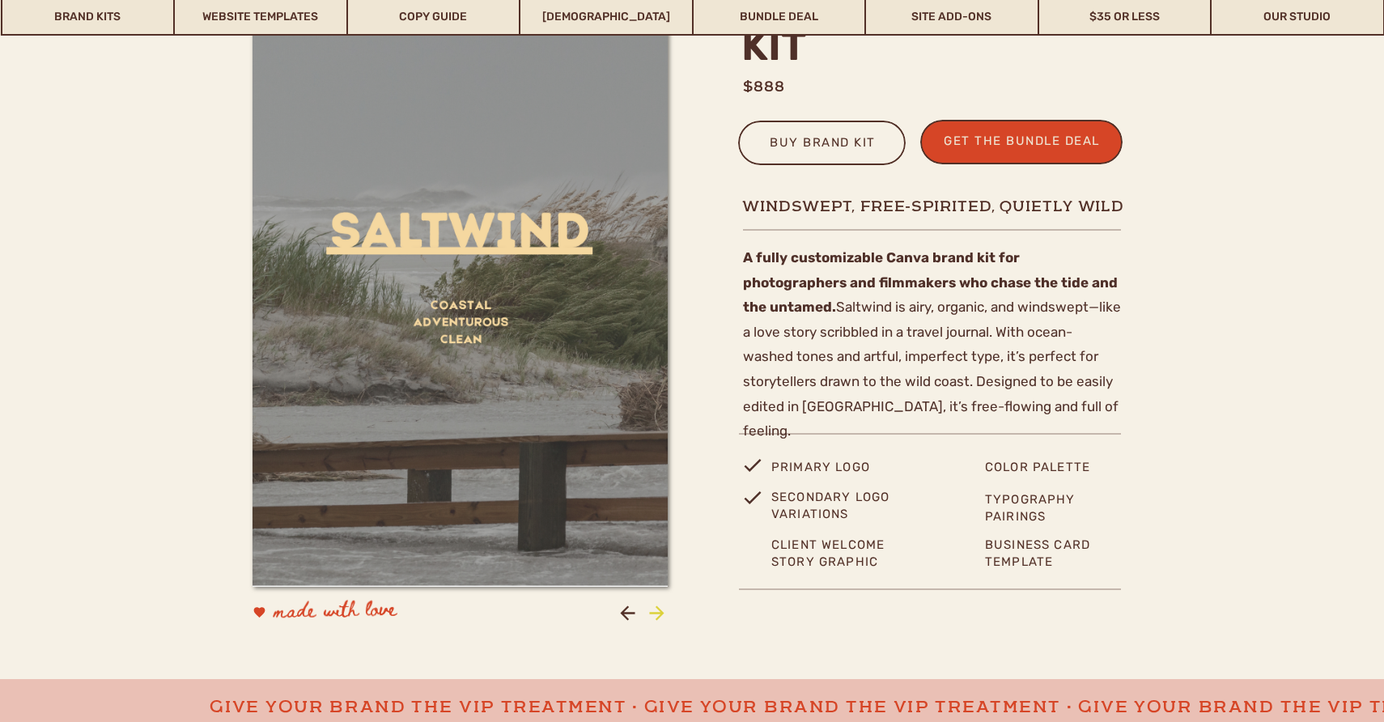
click at [655, 613] on icon at bounding box center [656, 612] width 15 height 15
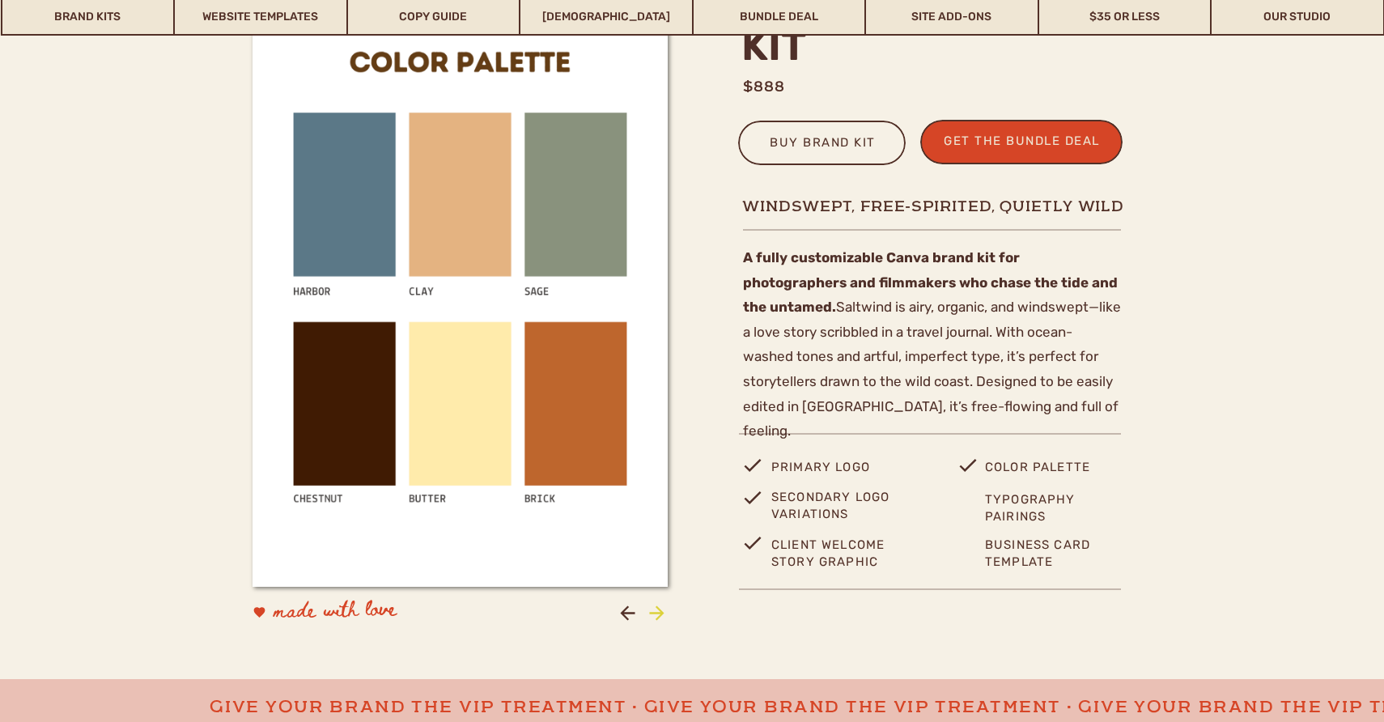
click at [655, 613] on icon at bounding box center [656, 612] width 15 height 15
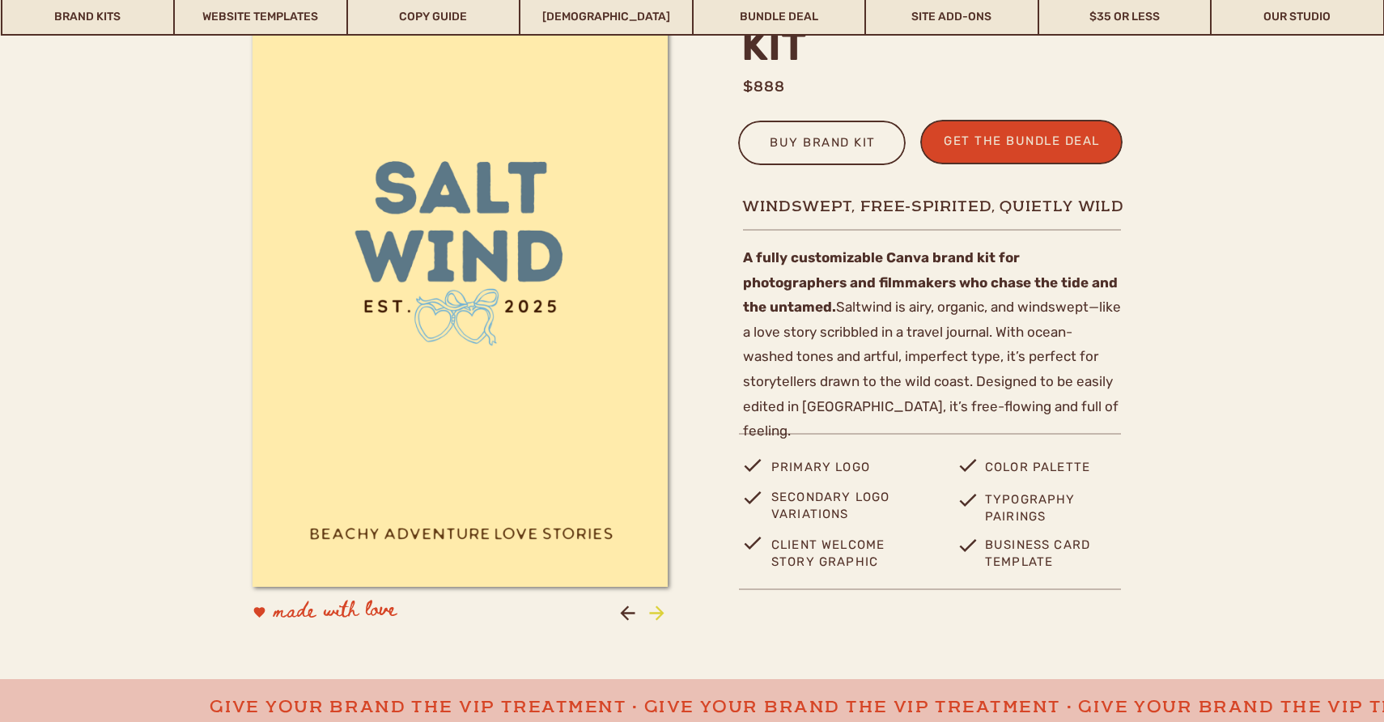
click at [655, 613] on icon at bounding box center [656, 612] width 15 height 15
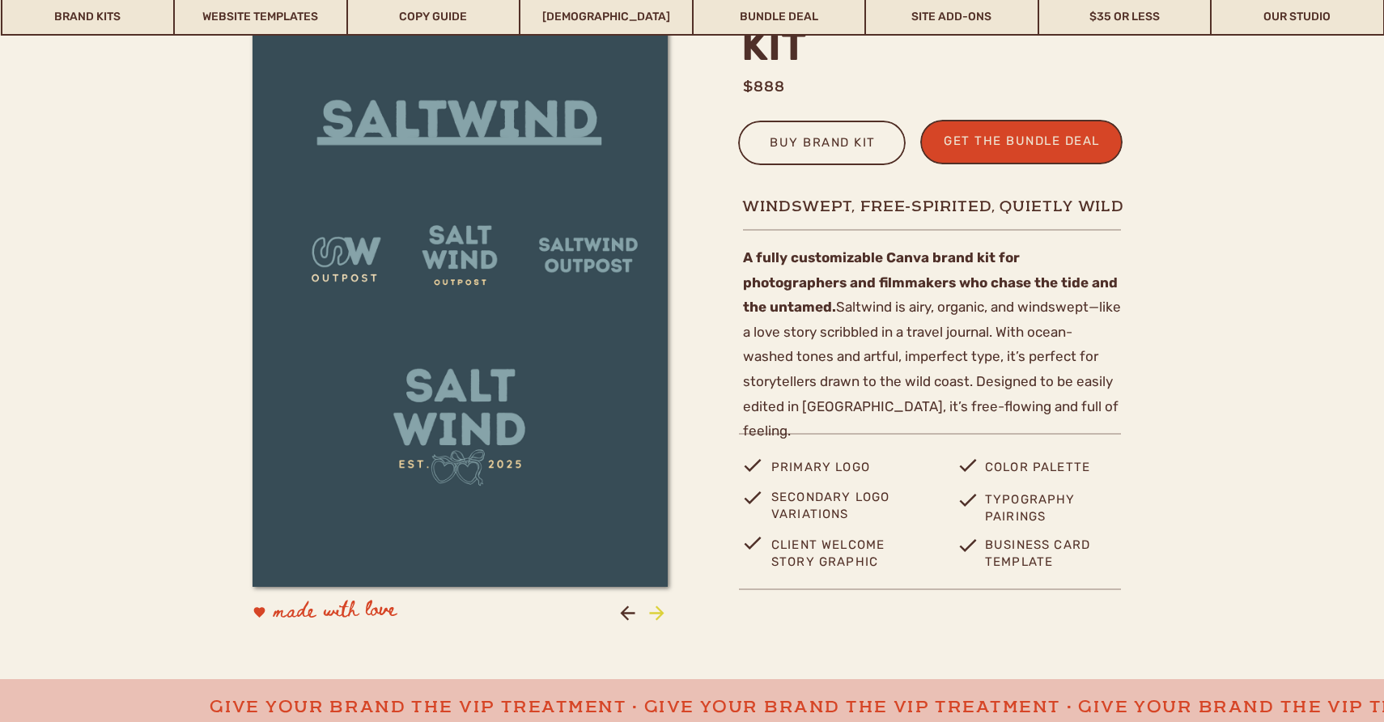
click at [655, 613] on icon at bounding box center [656, 612] width 15 height 15
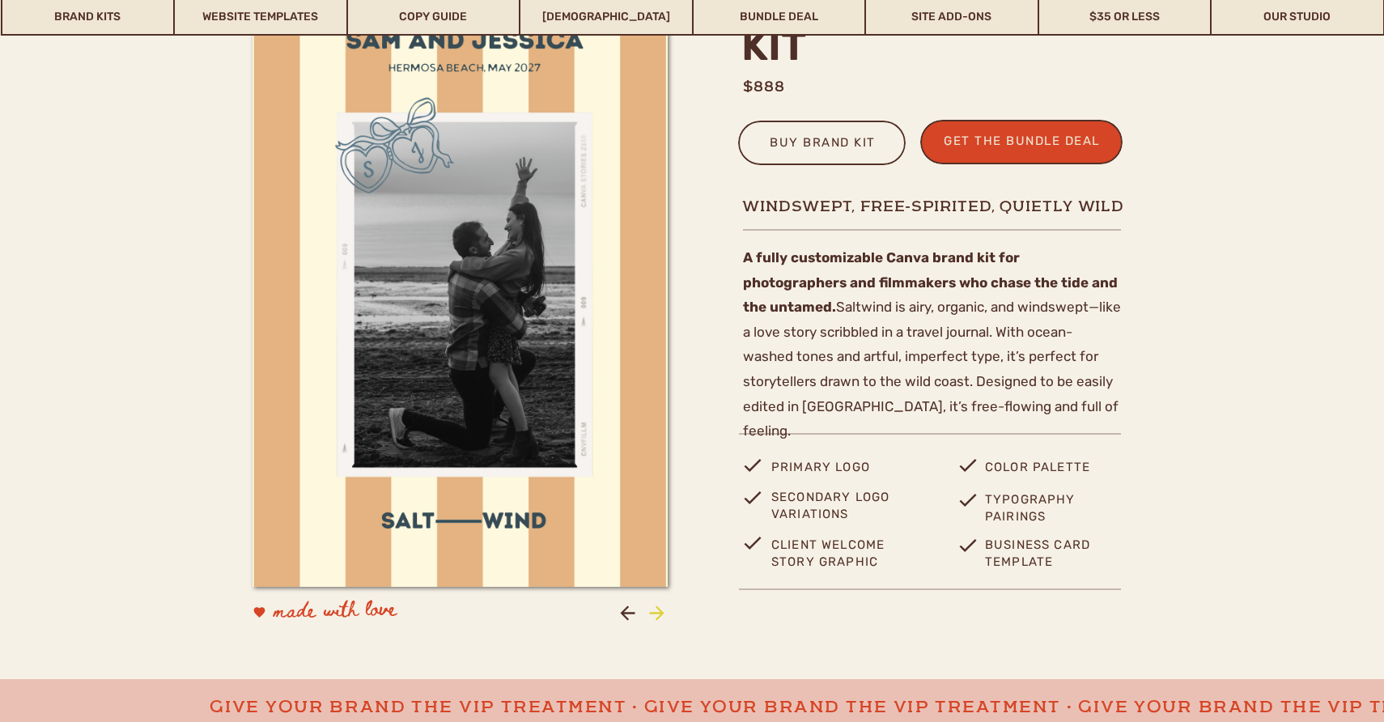
click at [655, 613] on icon at bounding box center [656, 612] width 15 height 15
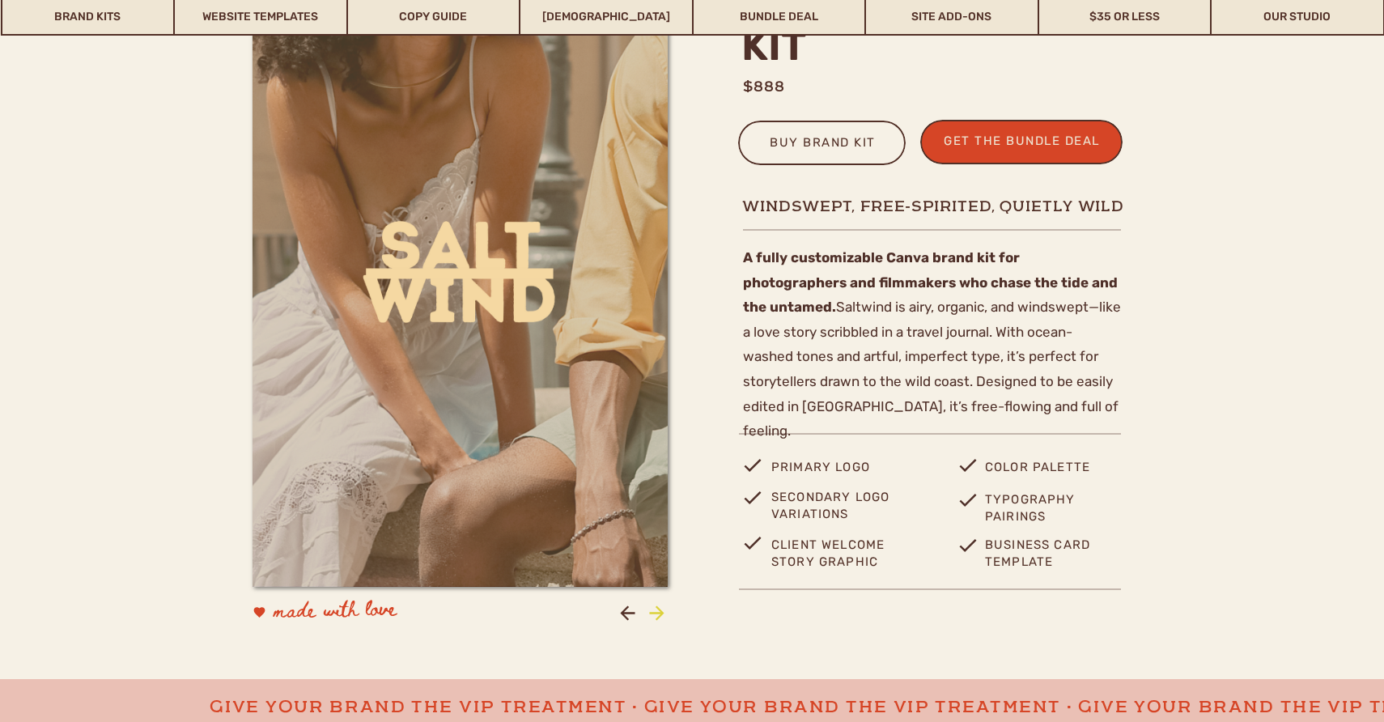
click at [655, 613] on icon at bounding box center [656, 612] width 15 height 15
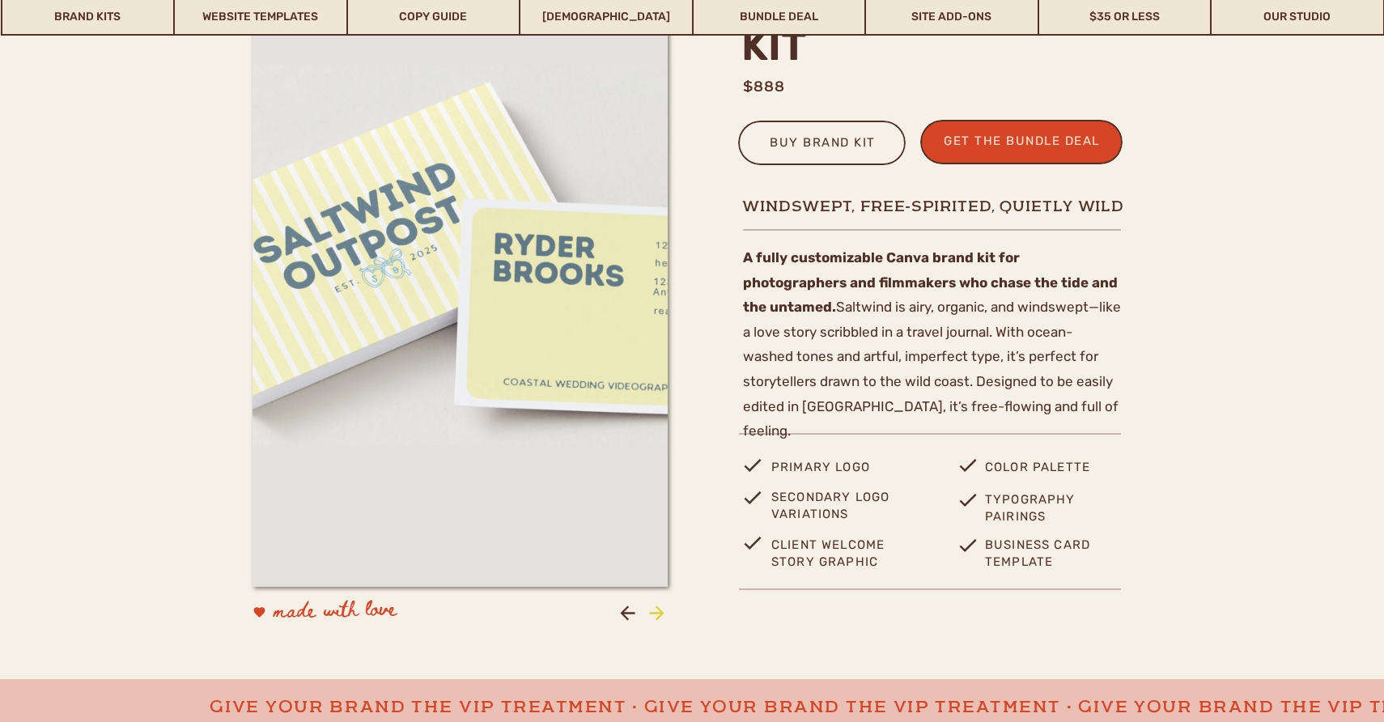
click at [655, 613] on icon at bounding box center [656, 612] width 15 height 15
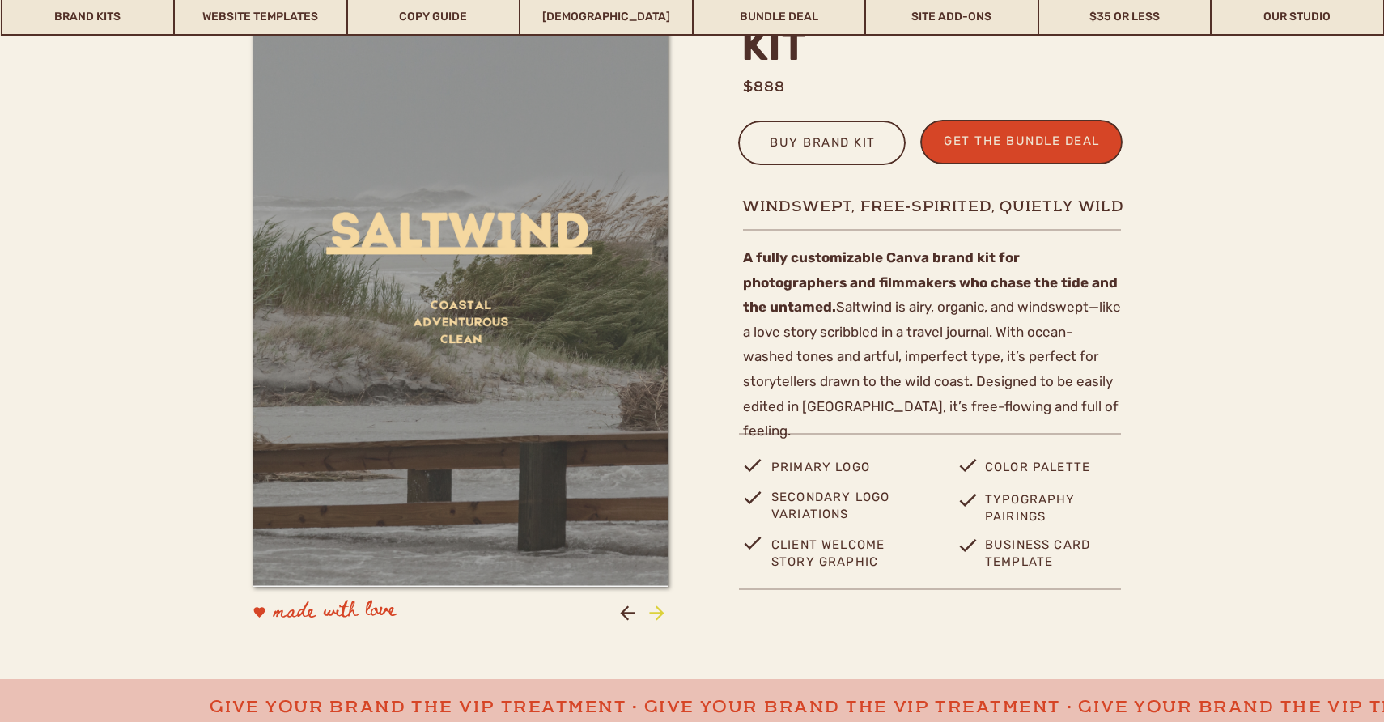
click at [655, 613] on icon at bounding box center [656, 612] width 15 height 15
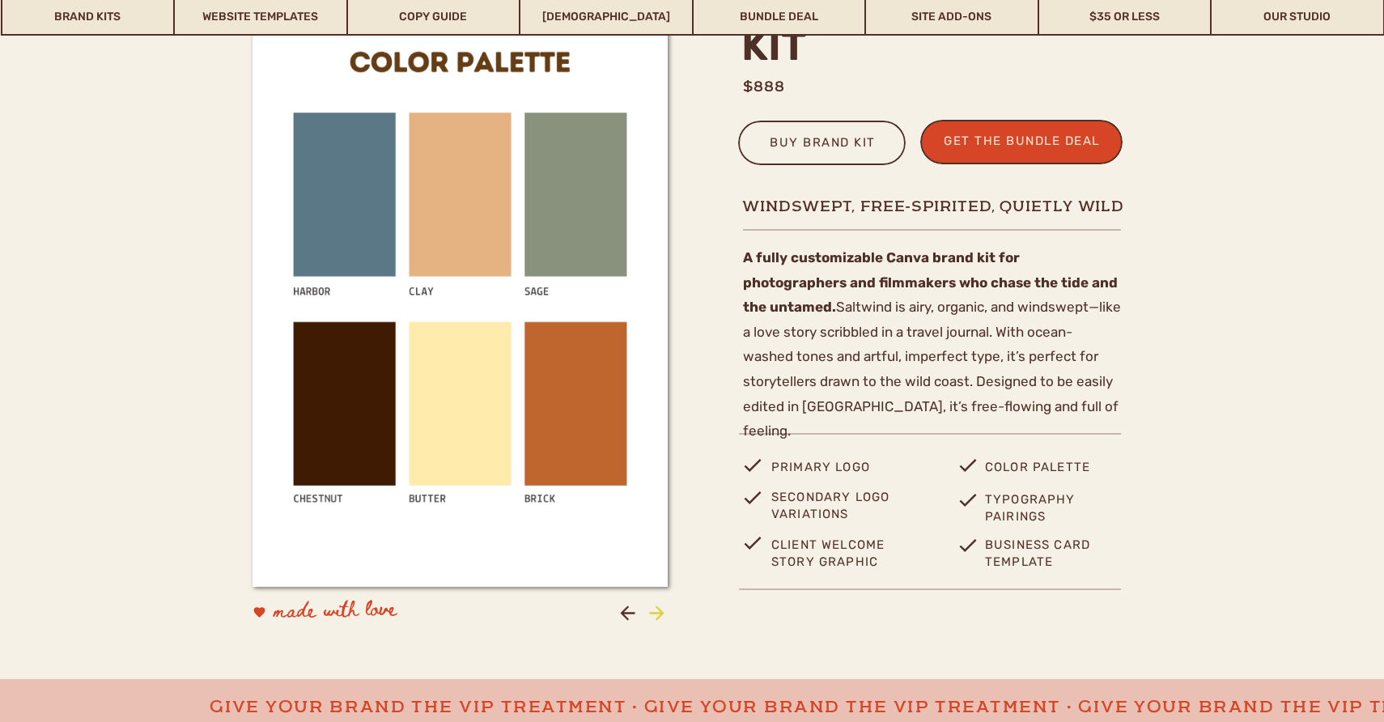
click at [655, 613] on icon at bounding box center [656, 612] width 15 height 15
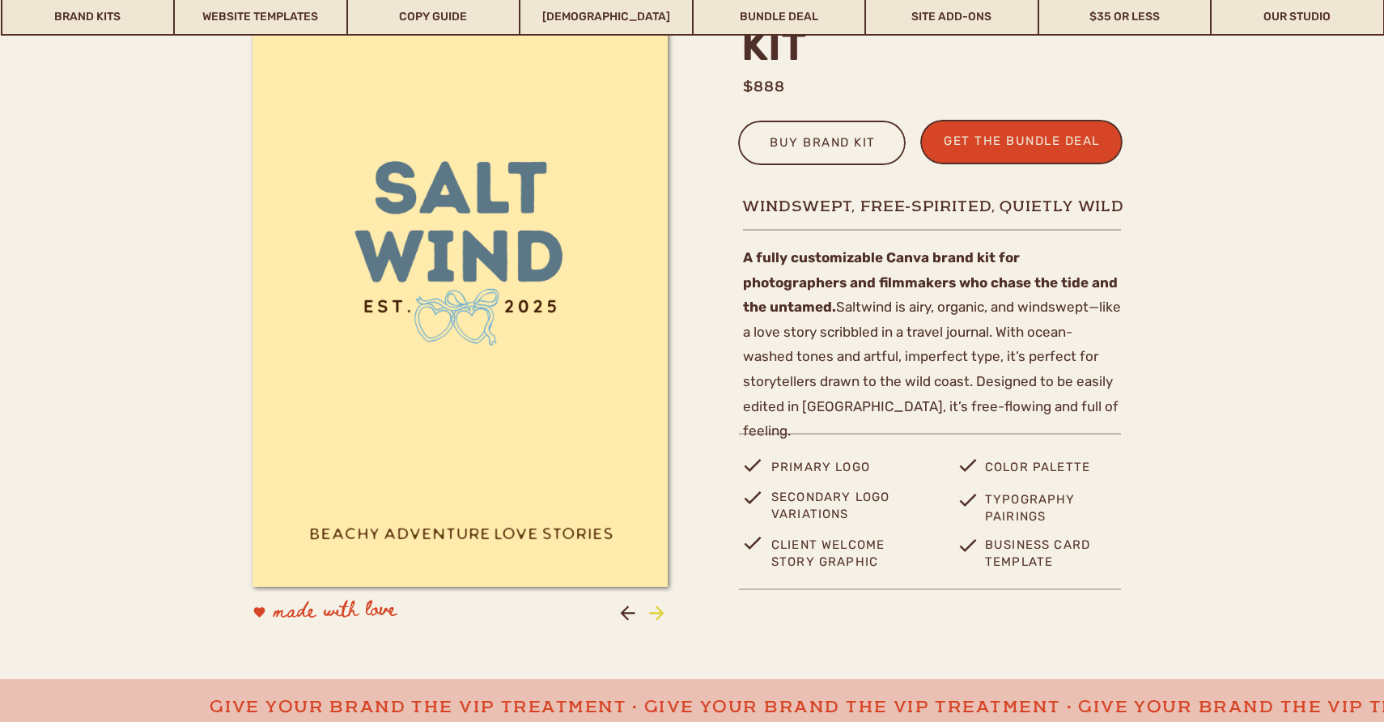
click at [655, 613] on icon at bounding box center [656, 612] width 15 height 15
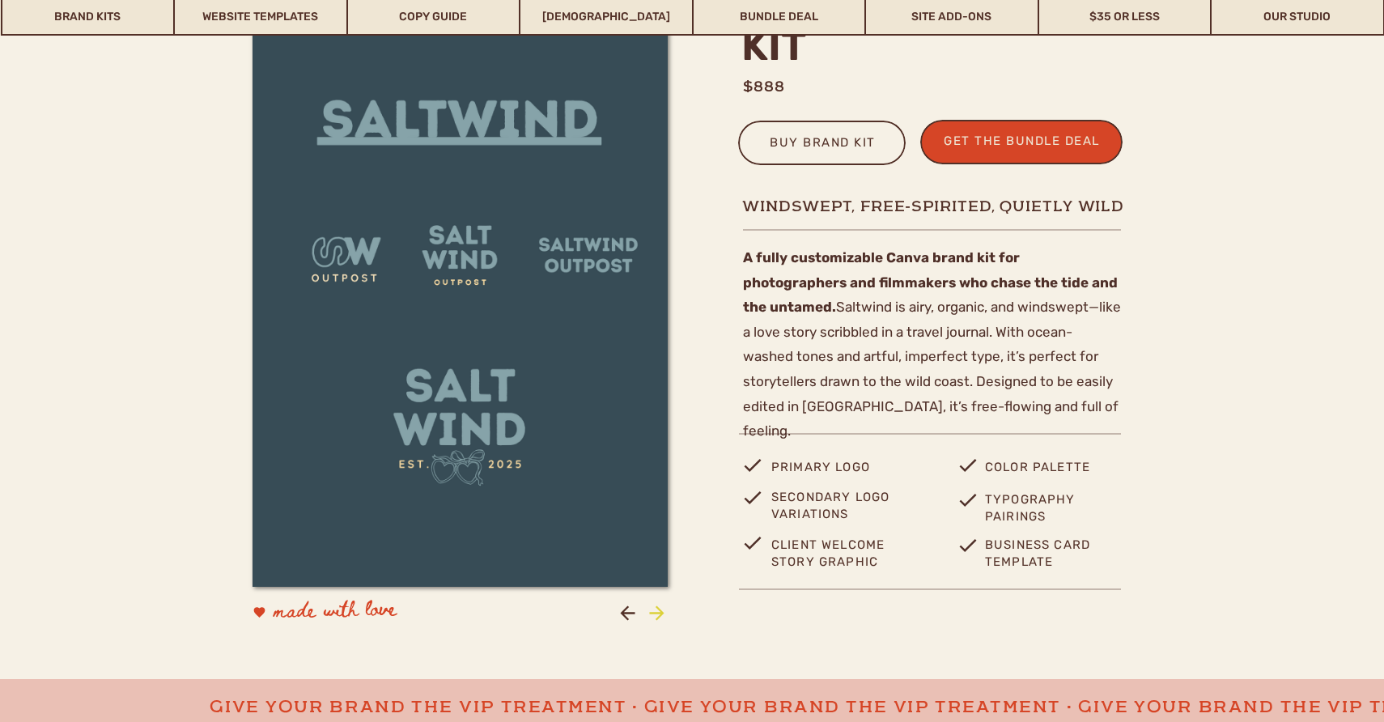
click at [653, 608] on icon at bounding box center [657, 613] width 22 height 22
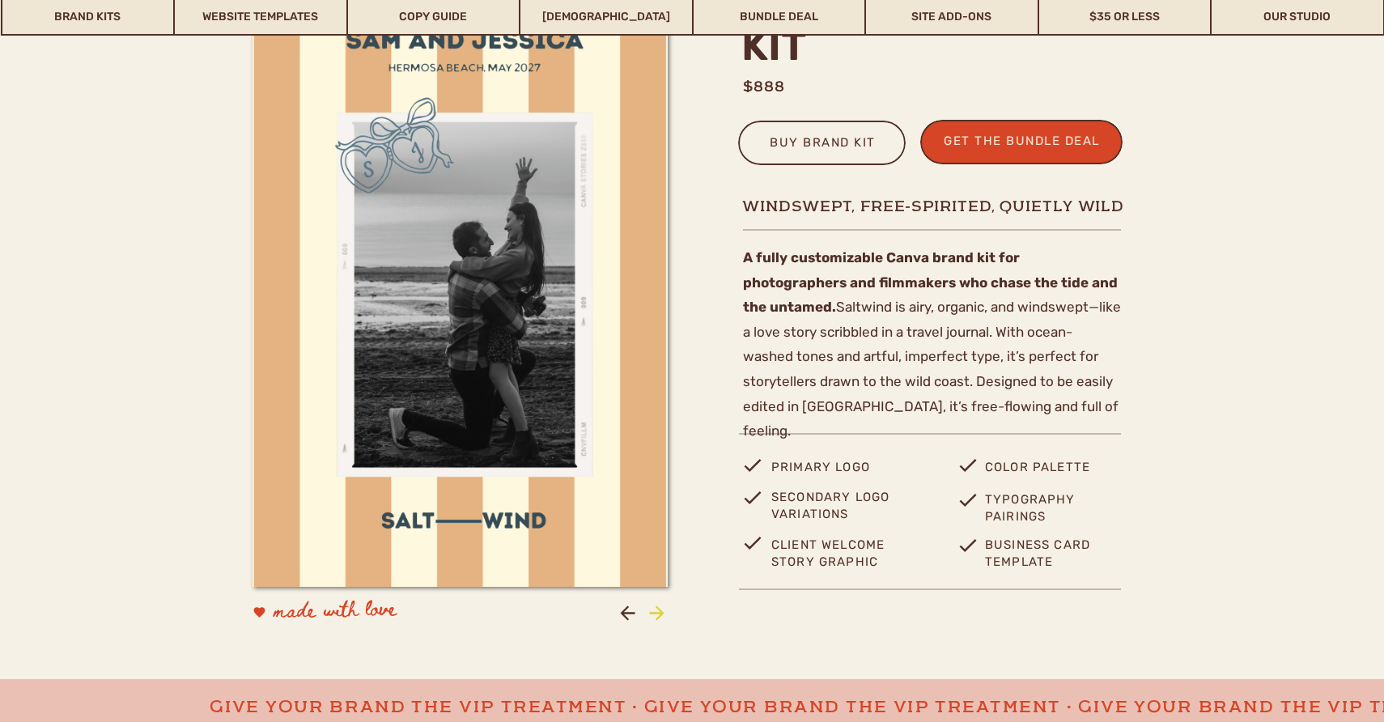
click at [653, 608] on icon at bounding box center [657, 613] width 22 height 22
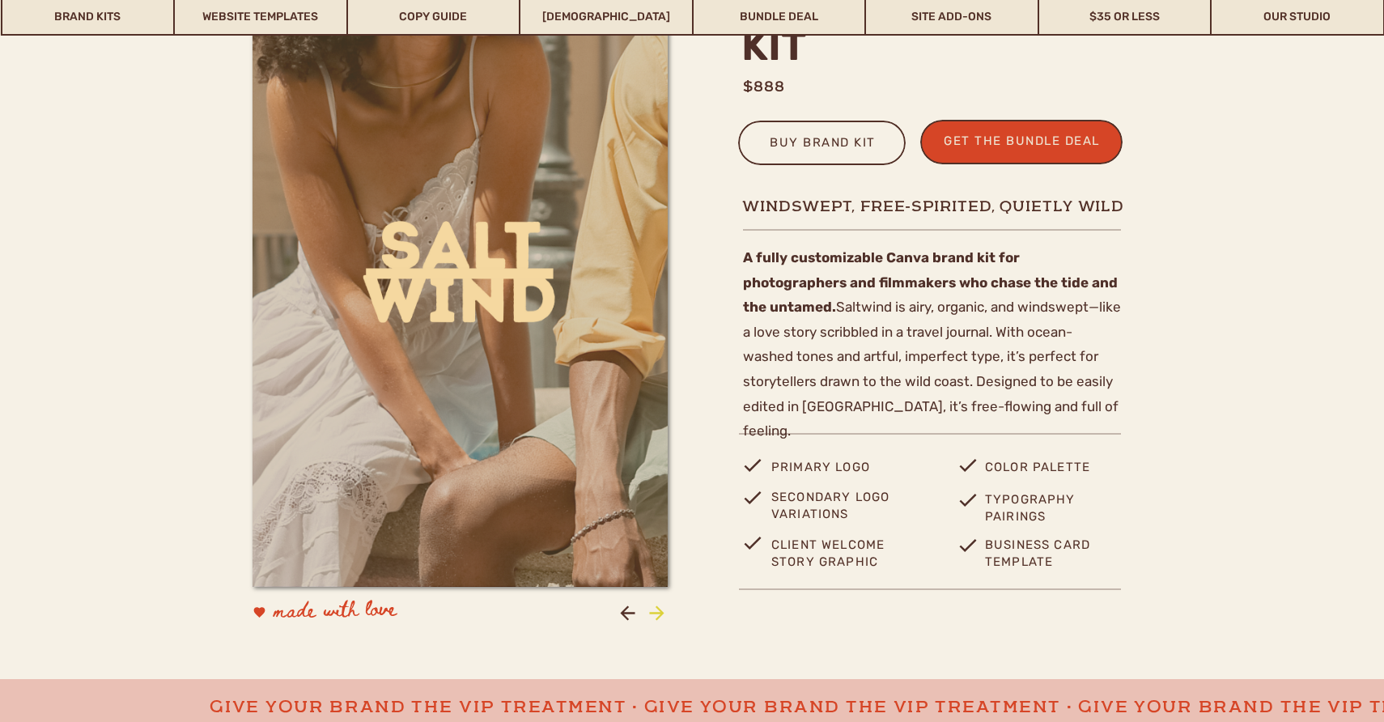
click at [653, 608] on icon at bounding box center [657, 613] width 22 height 22
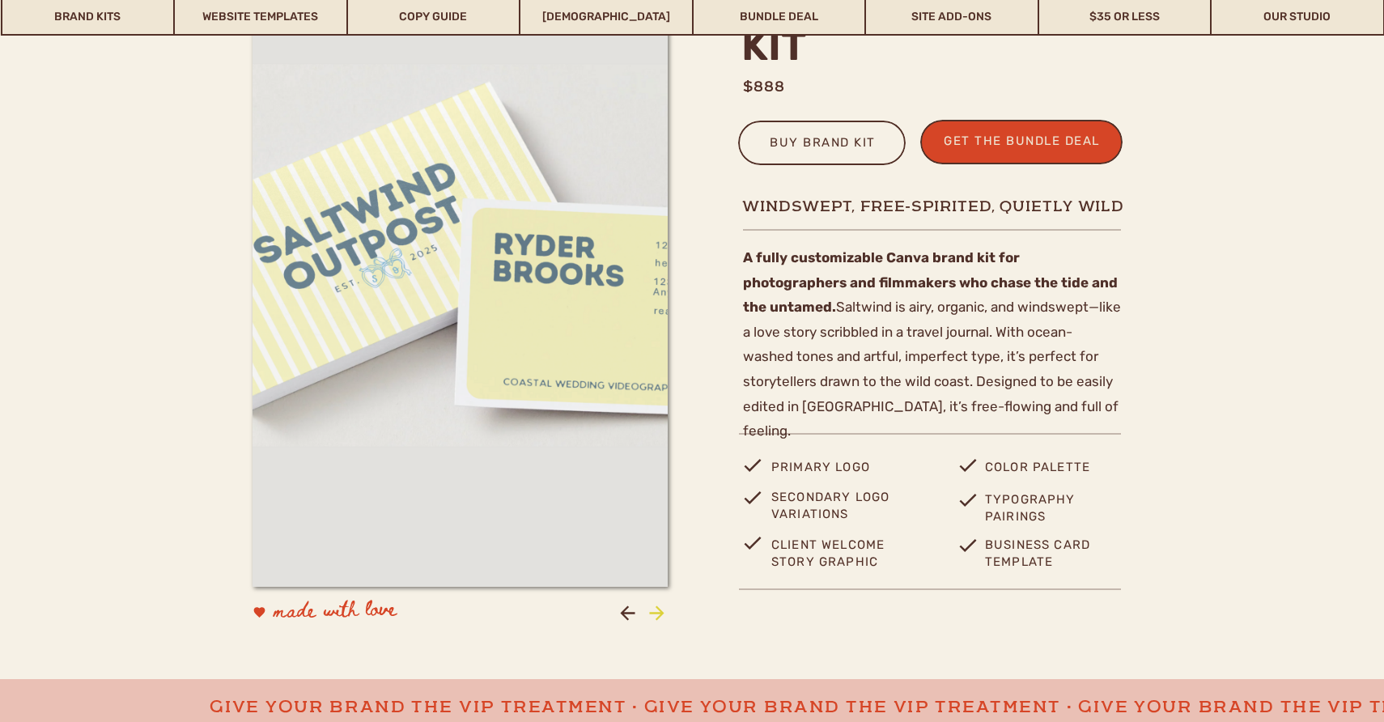
click at [653, 608] on icon at bounding box center [657, 613] width 22 height 22
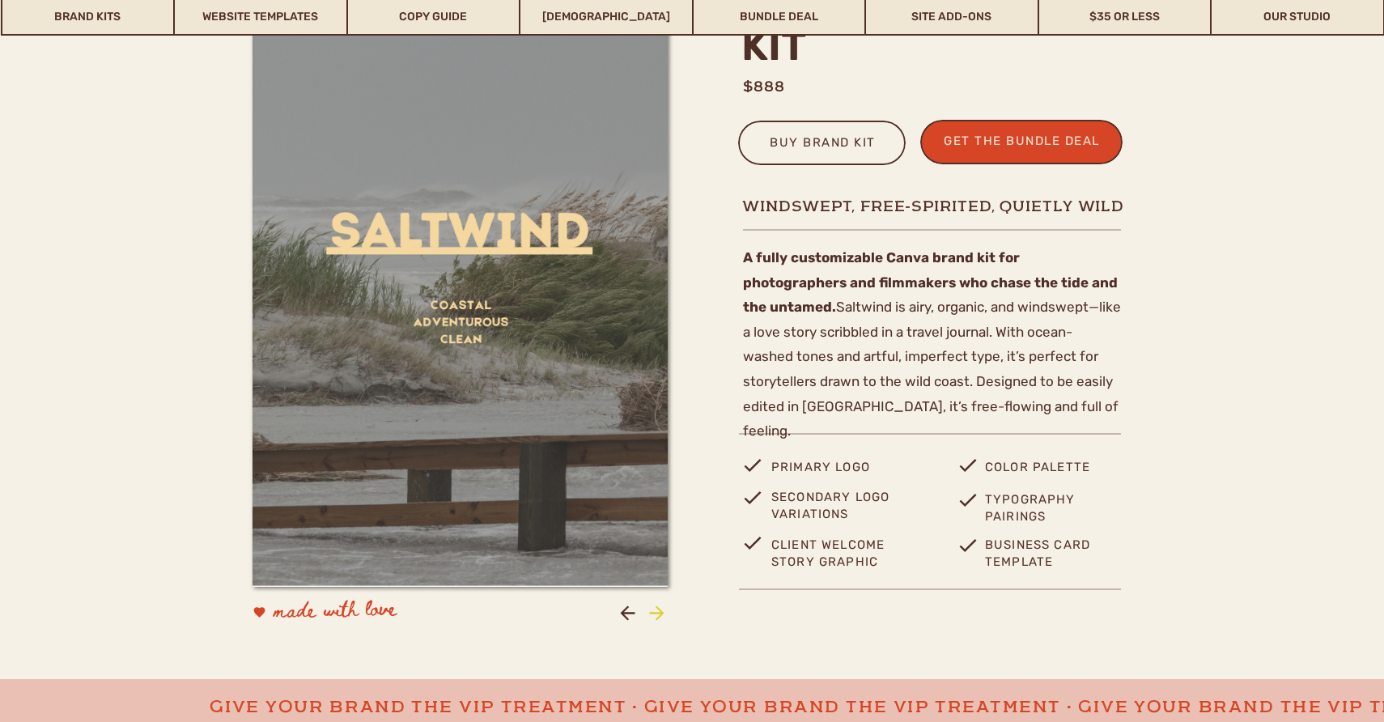
click at [653, 608] on icon at bounding box center [657, 613] width 22 height 22
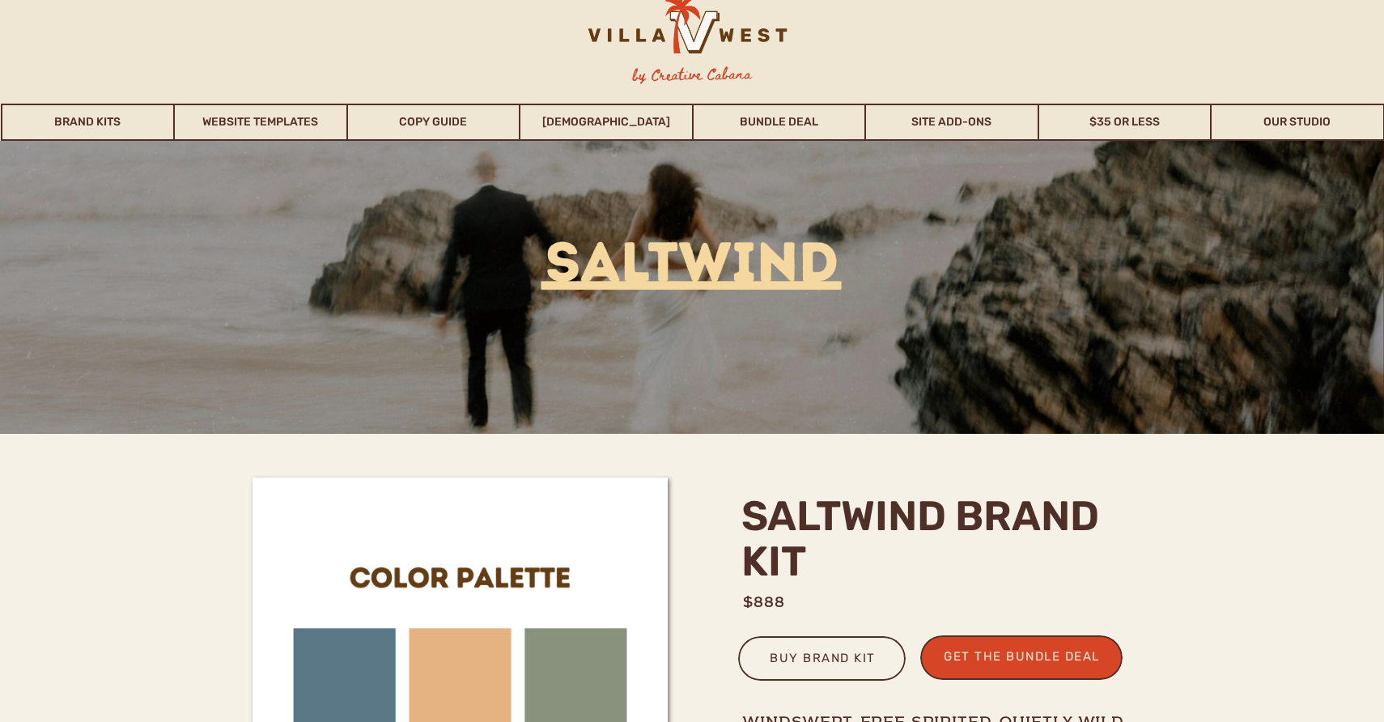
scroll to position [19, 0]
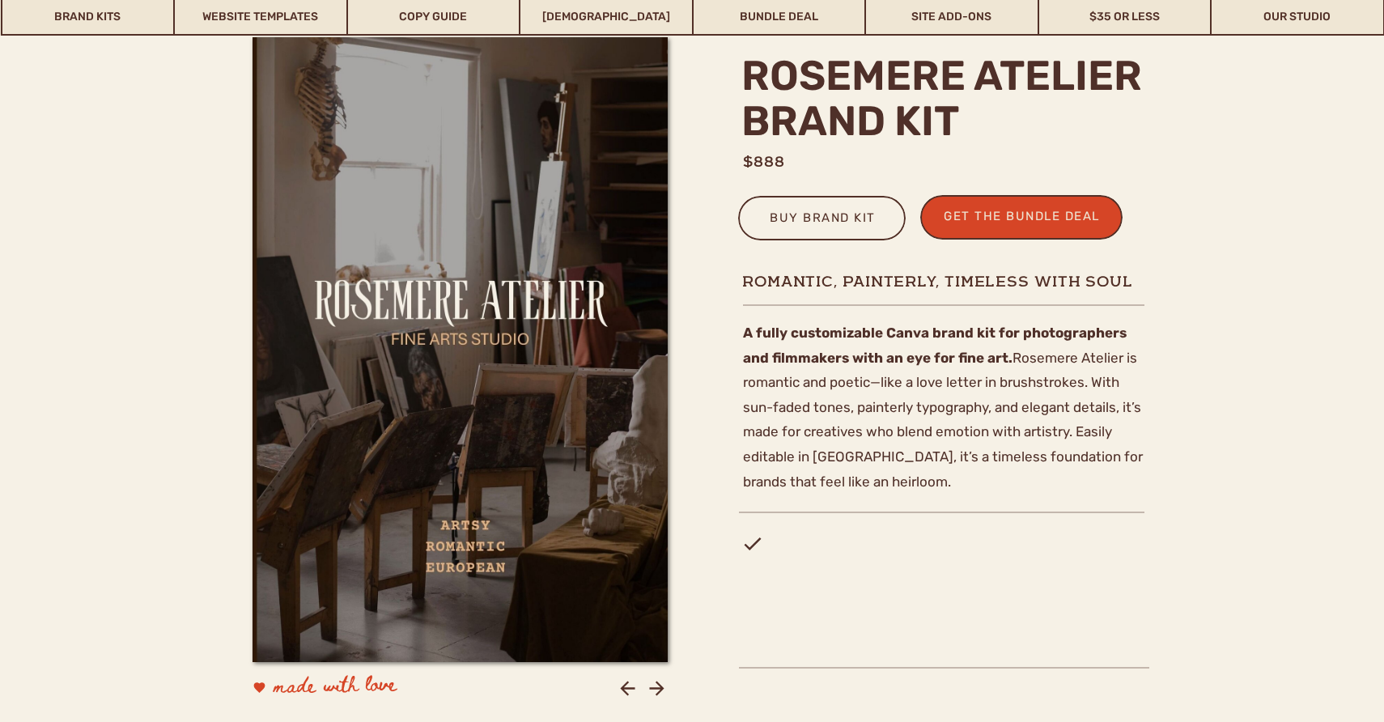
scroll to position [537, 0]
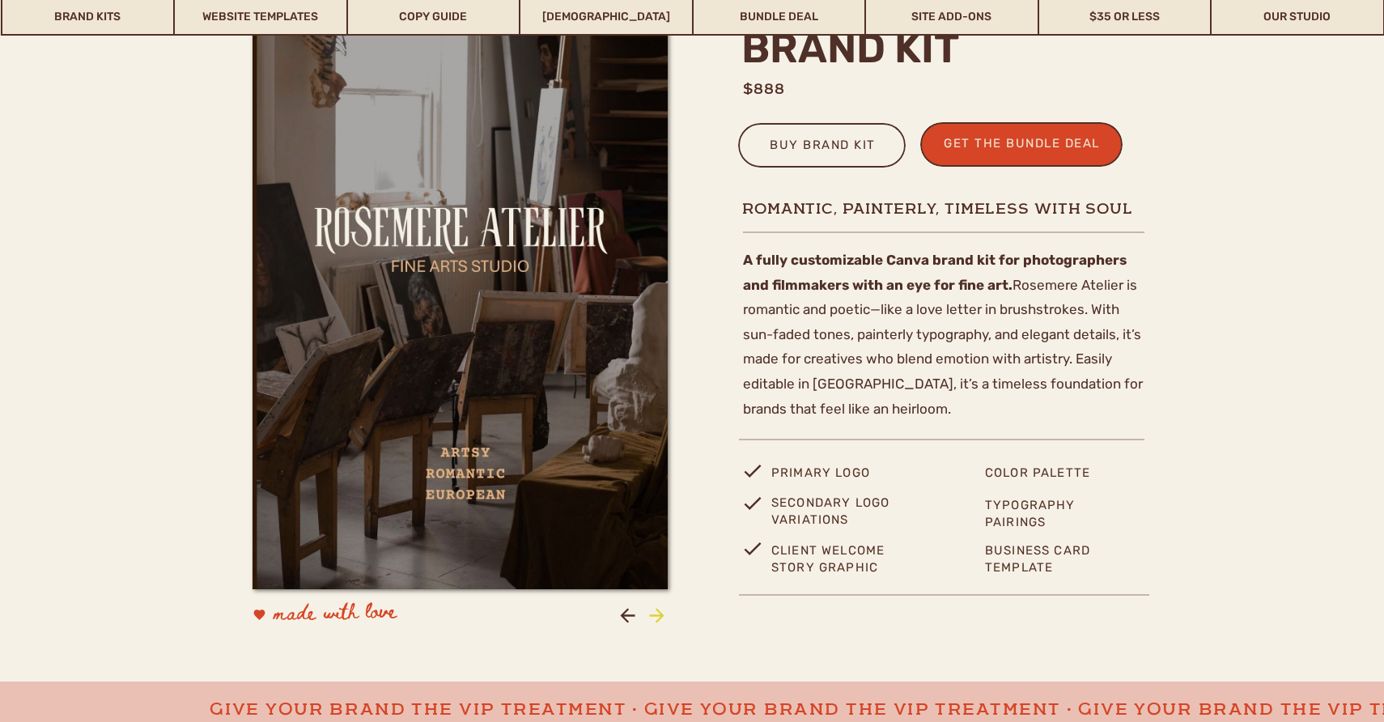
click at [656, 614] on icon at bounding box center [656, 615] width 15 height 15
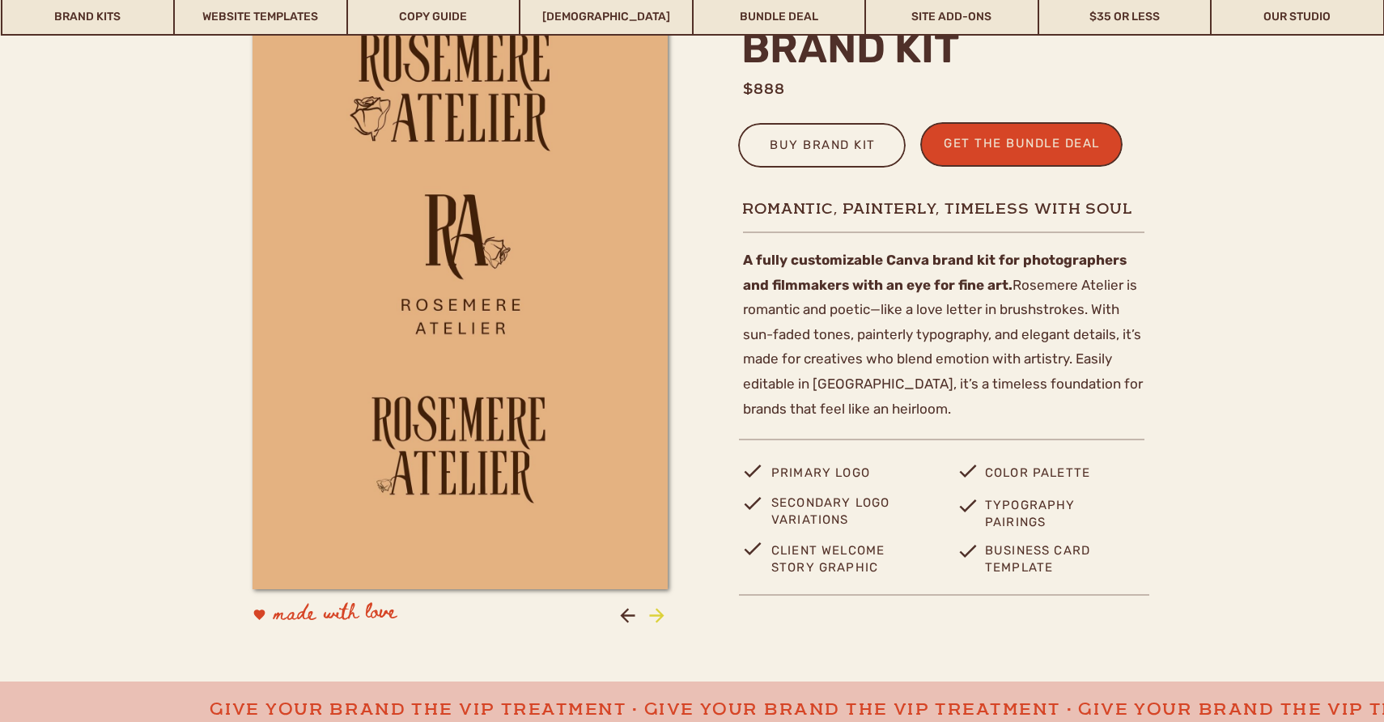
click at [656, 613] on icon at bounding box center [657, 615] width 22 height 22
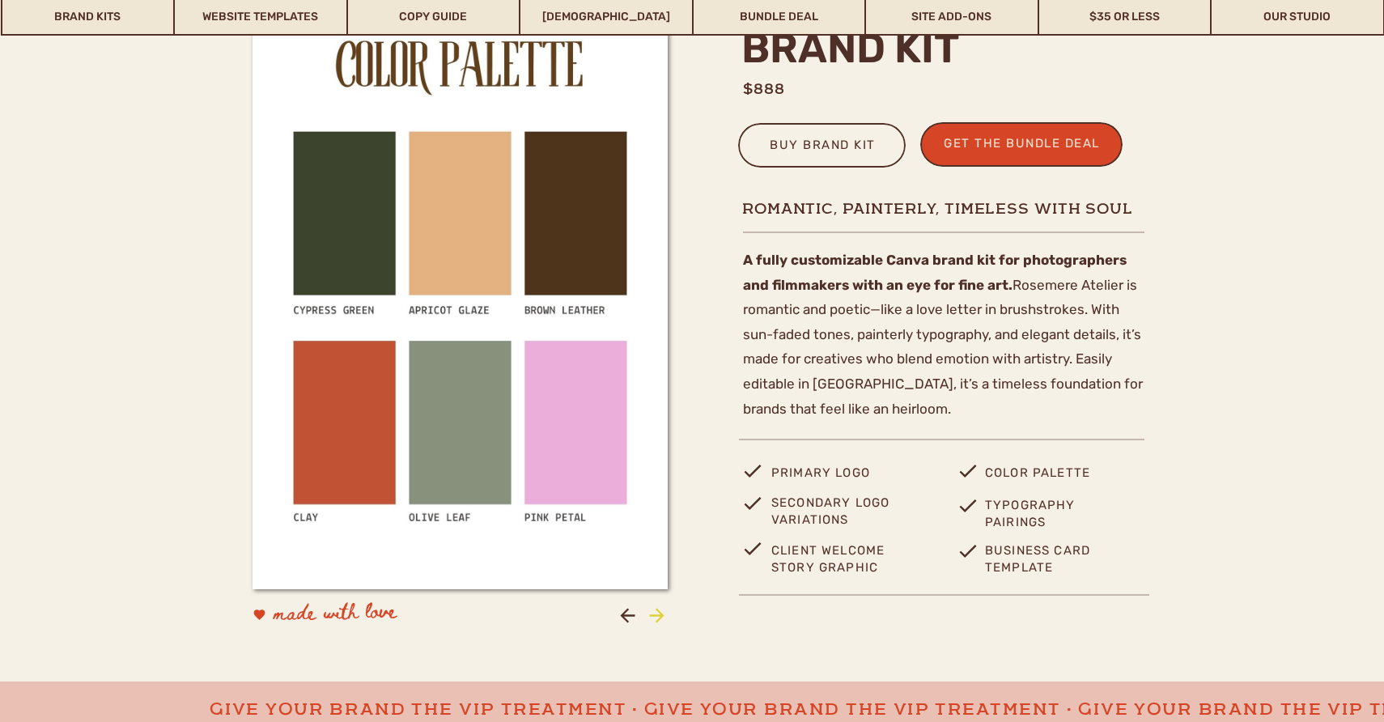
click at [656, 613] on icon at bounding box center [657, 615] width 22 height 22
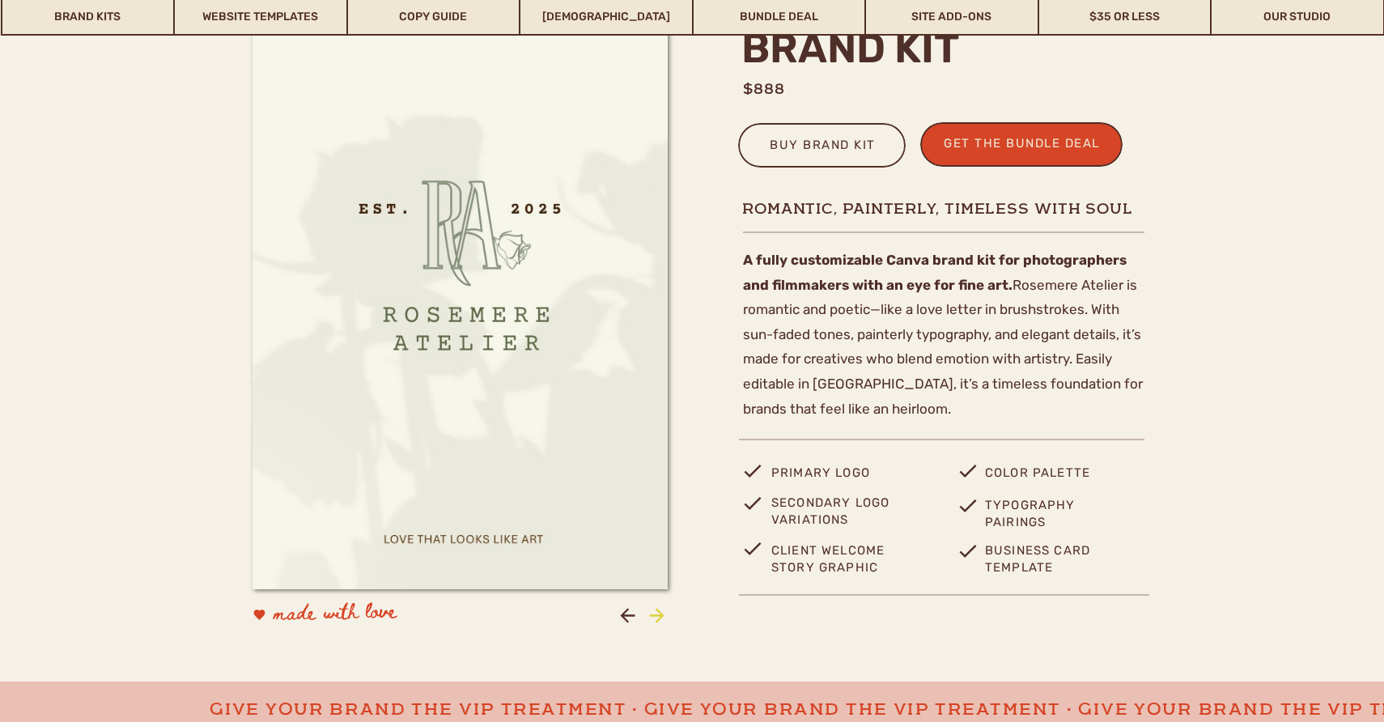
click at [656, 613] on icon at bounding box center [657, 615] width 22 height 22
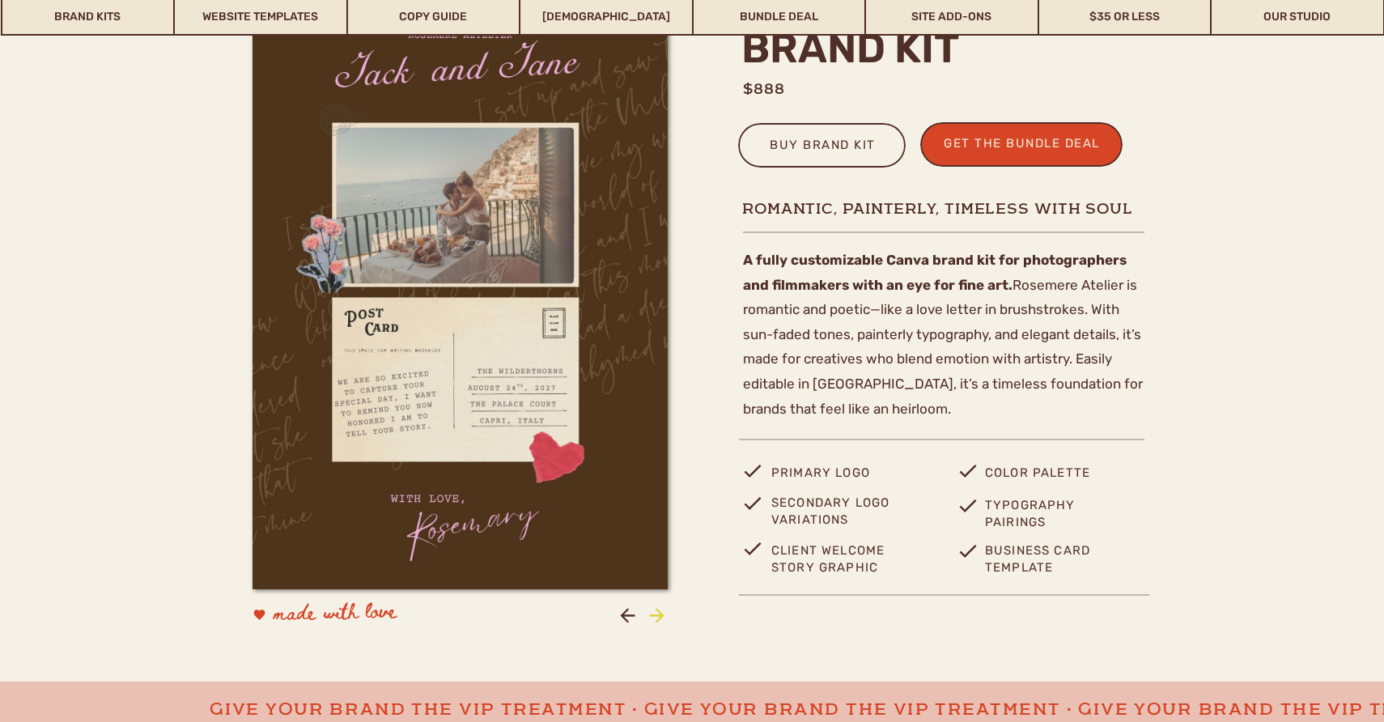
click at [656, 613] on icon at bounding box center [657, 615] width 22 height 22
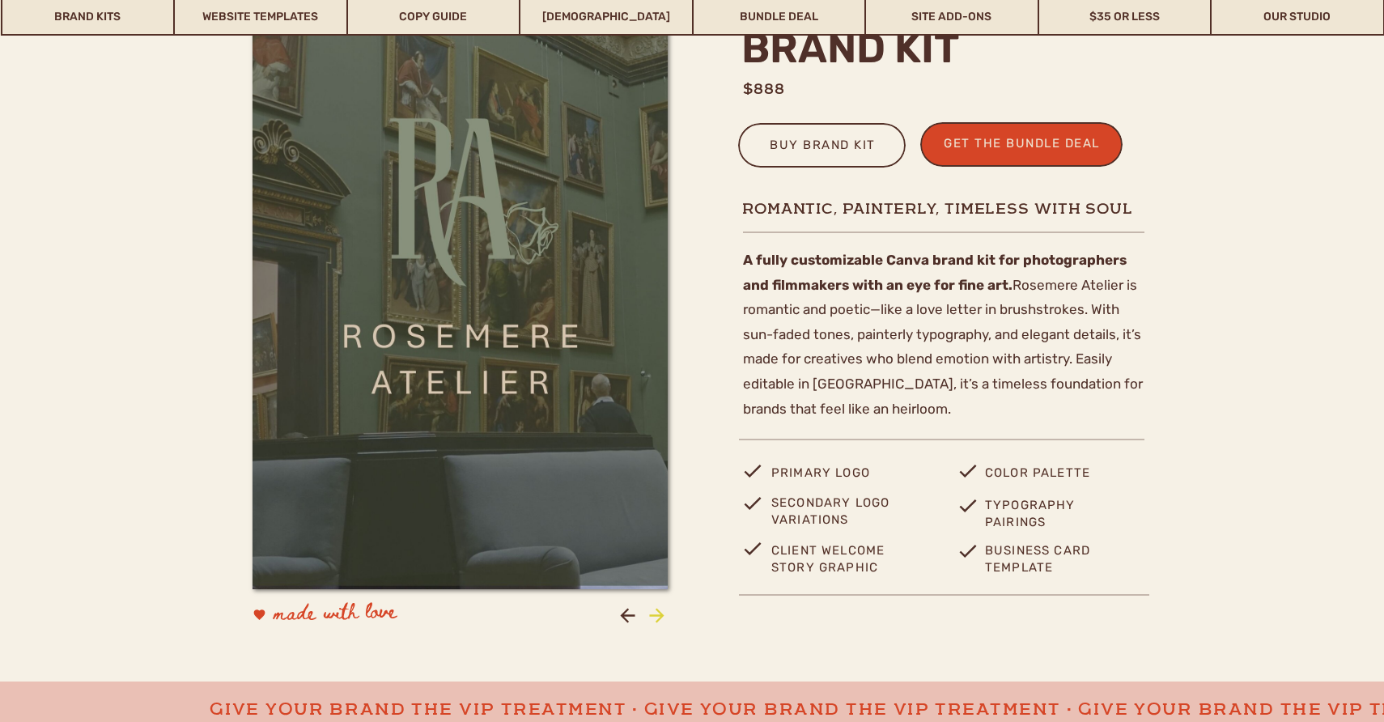
click at [656, 613] on icon at bounding box center [657, 615] width 22 height 22
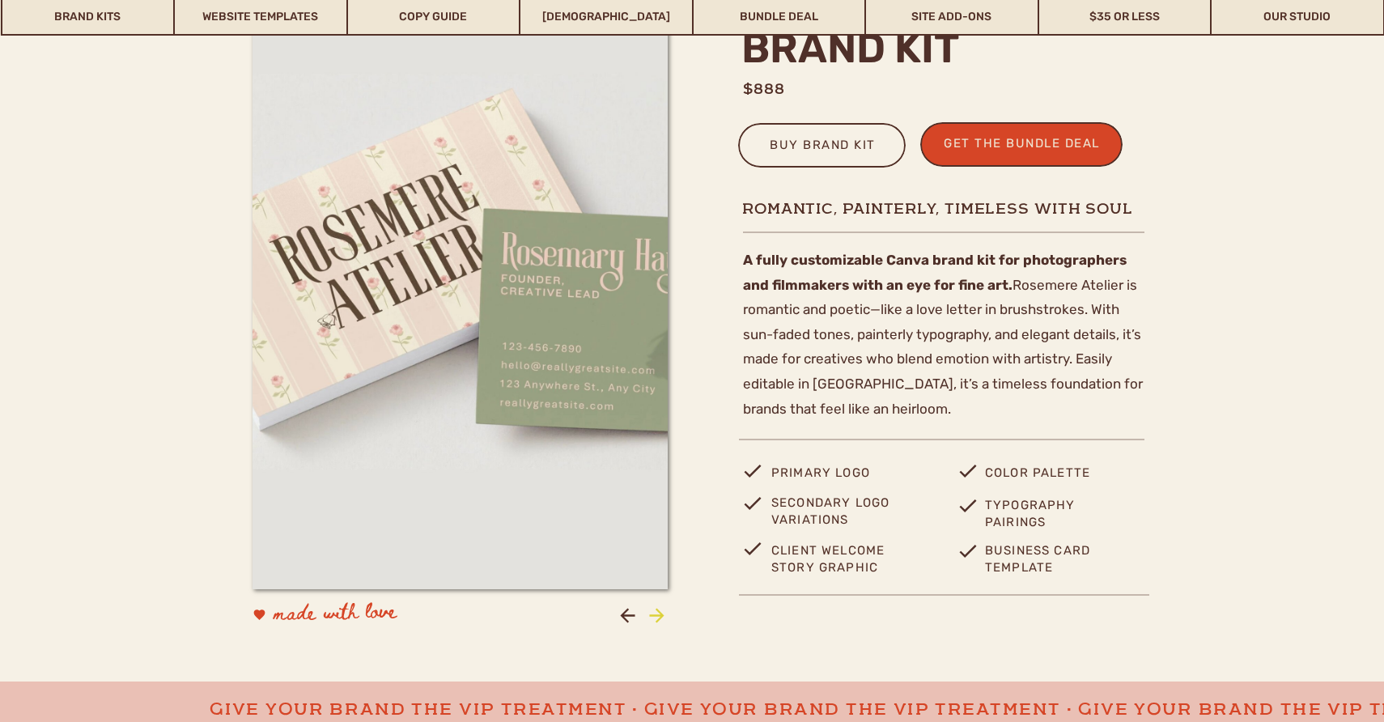
click at [656, 613] on icon at bounding box center [657, 615] width 22 height 22
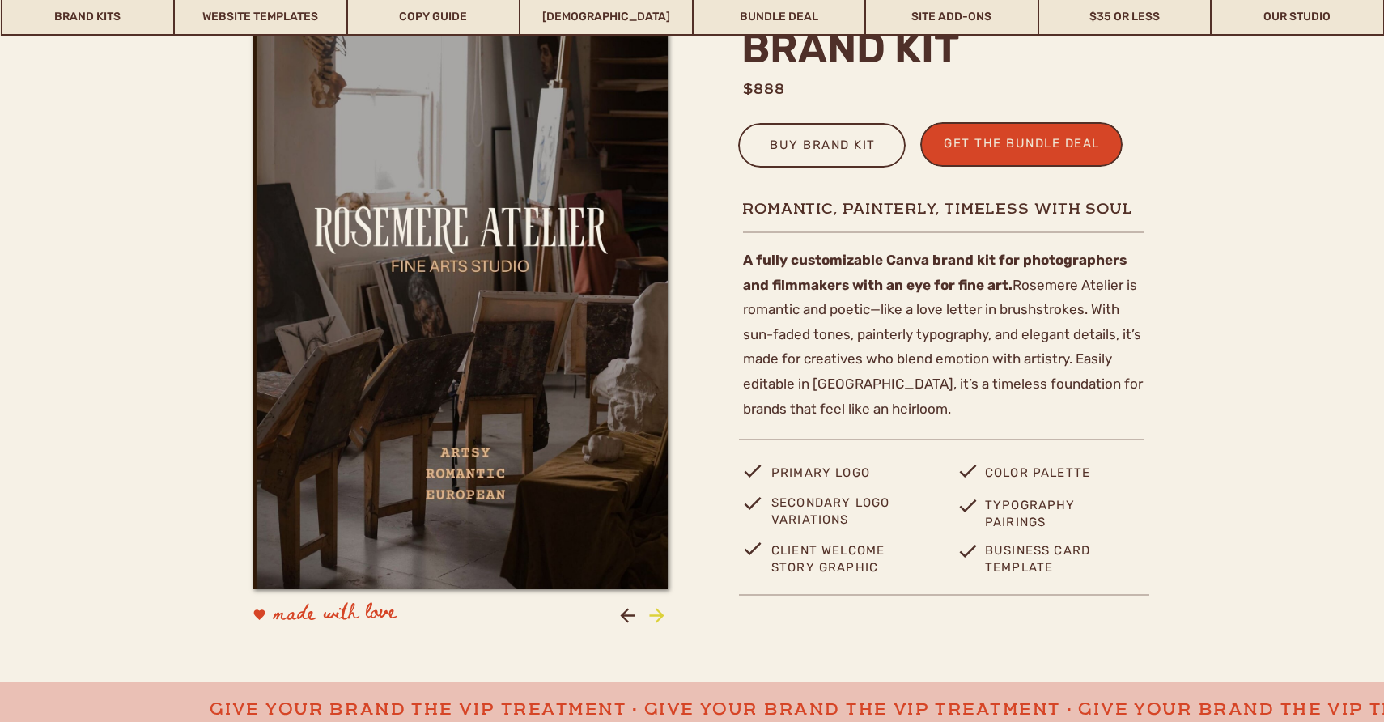
click at [656, 613] on icon at bounding box center [657, 615] width 22 height 22
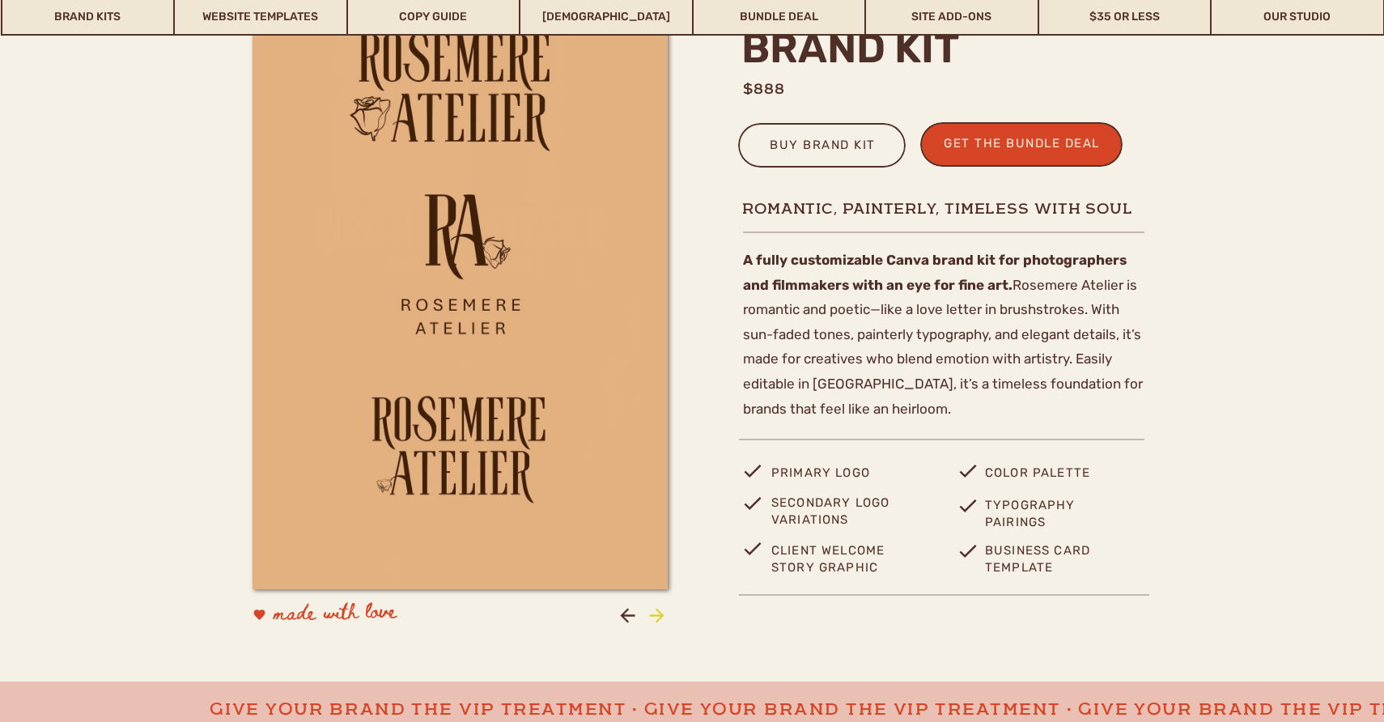
click at [656, 613] on icon at bounding box center [657, 615] width 22 height 22
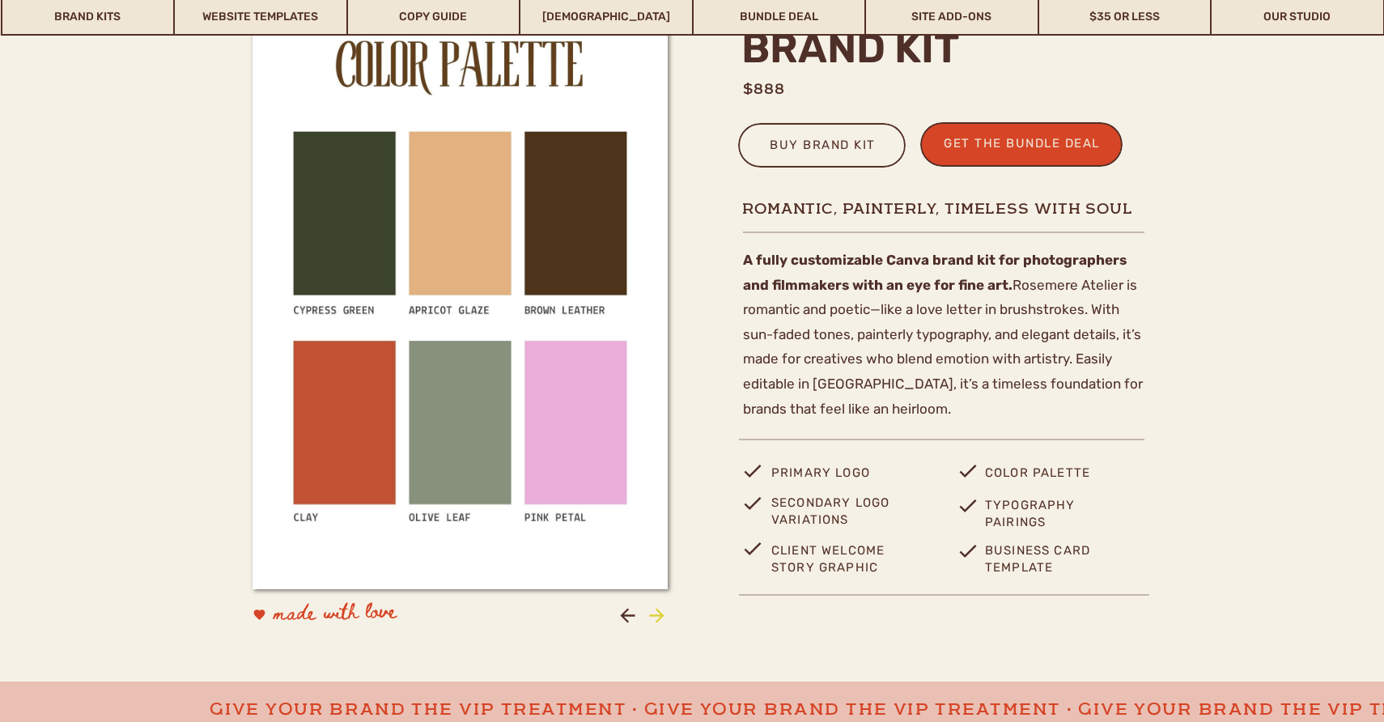
click at [656, 613] on icon at bounding box center [657, 615] width 22 height 22
